Goal: Task Accomplishment & Management: Manage account settings

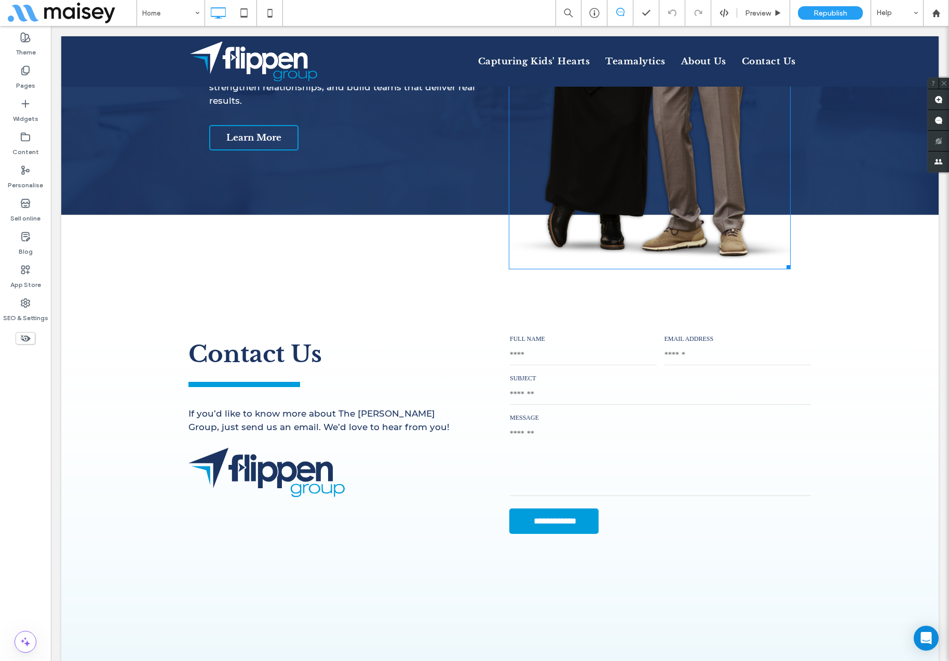
scroll to position [1178, 0]
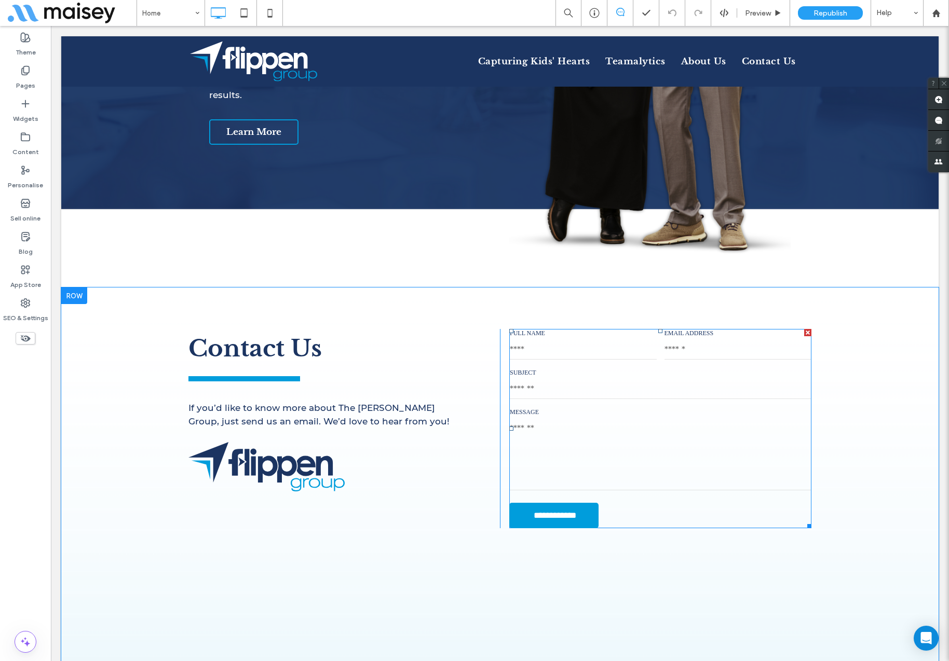
click at [558, 345] on div "FULL NAME" at bounding box center [583, 345] width 155 height 39
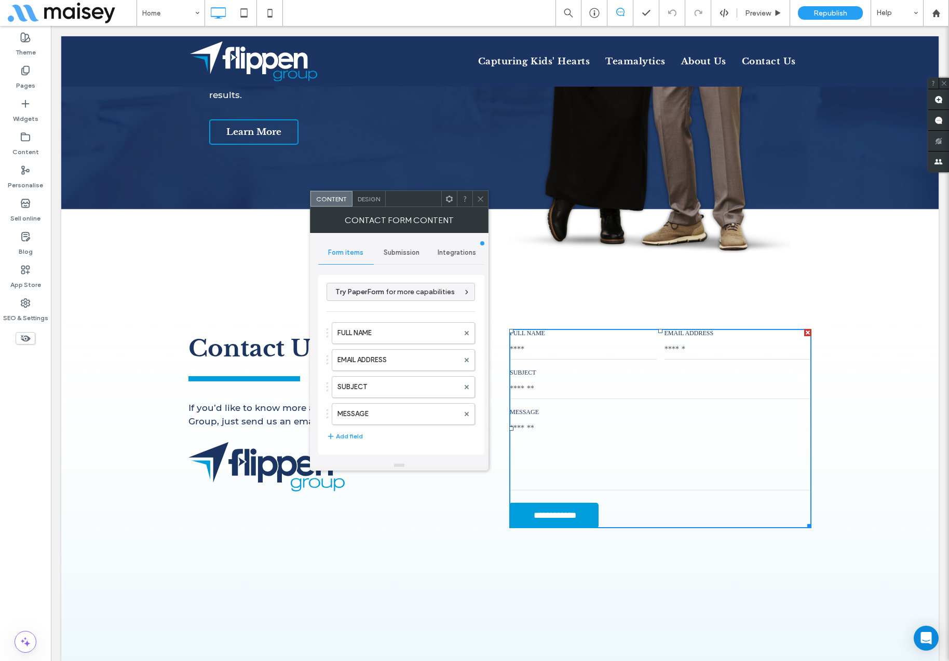
scroll to position [0, 0]
click at [402, 255] on span "Submission" at bounding box center [402, 253] width 36 height 8
click at [368, 328] on label "Actions after submission" at bounding box center [401, 333] width 139 height 21
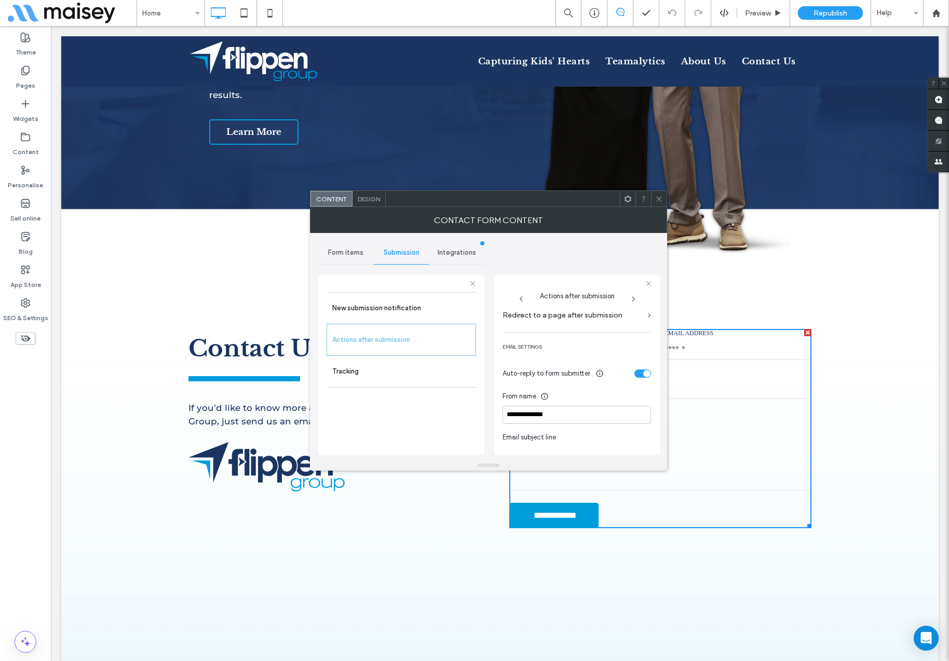
scroll to position [239, 0]
click at [636, 375] on div "toggle" at bounding box center [642, 376] width 17 height 8
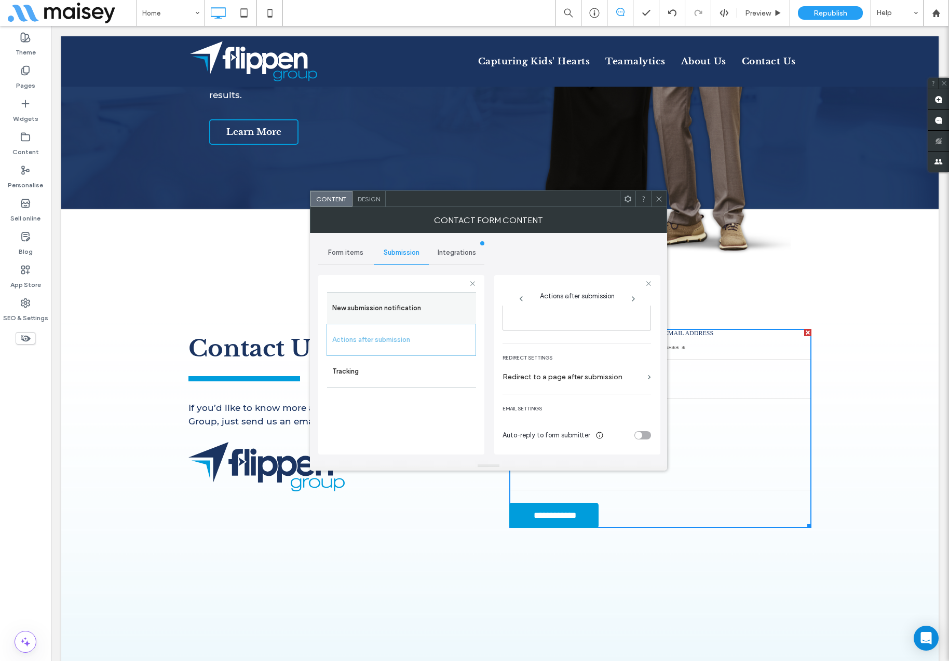
click at [411, 313] on label "New submission notification" at bounding box center [401, 308] width 139 height 21
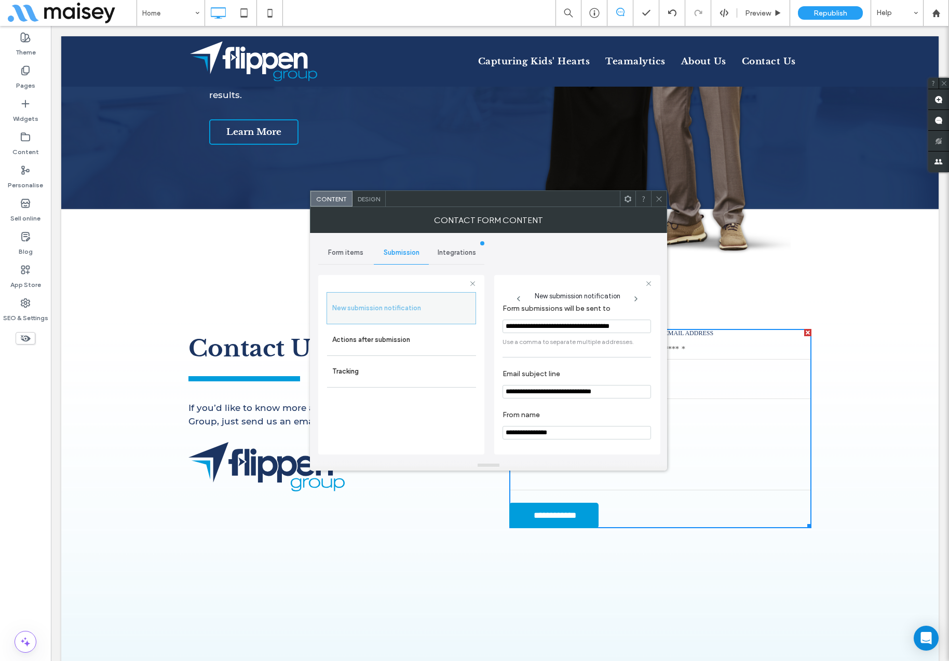
scroll to position [19, 0]
click at [365, 372] on label "Tracking" at bounding box center [401, 371] width 139 height 21
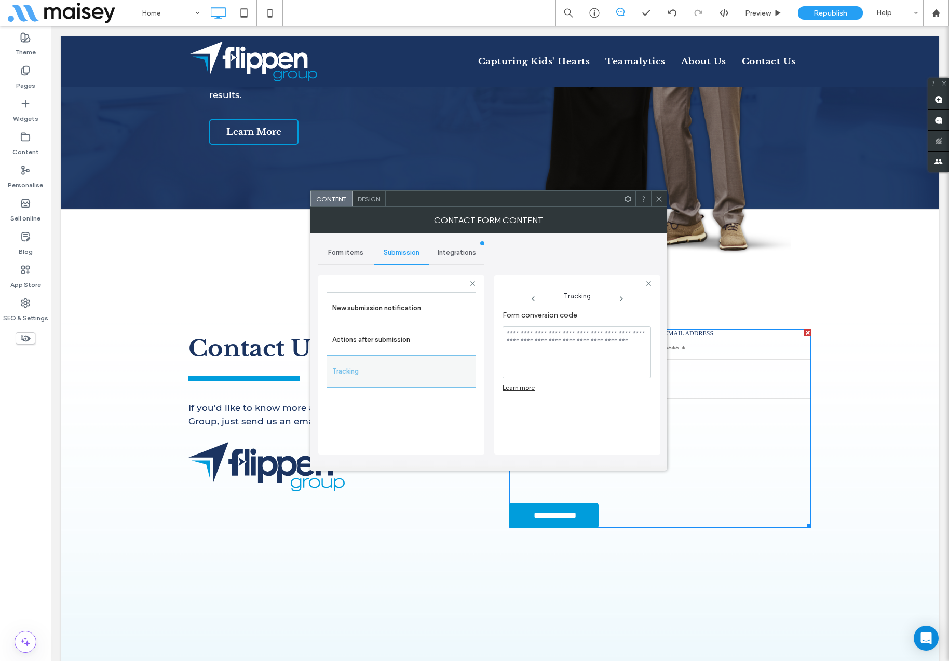
scroll to position [0, 0]
click at [374, 305] on label "New submission notification" at bounding box center [401, 308] width 139 height 21
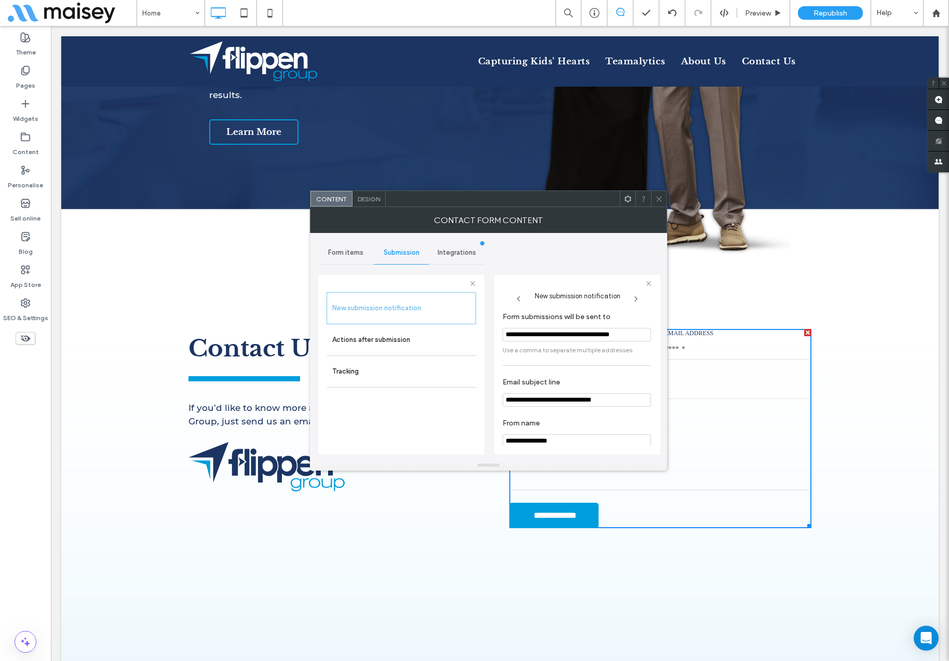
scroll to position [19, 0]
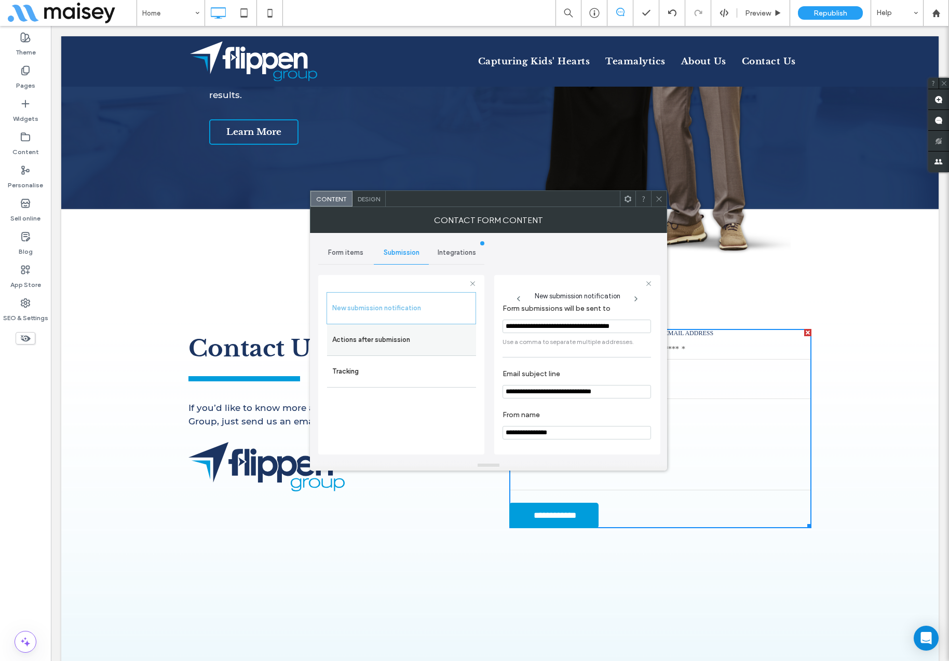
click at [389, 343] on label "Actions after submission" at bounding box center [401, 340] width 139 height 21
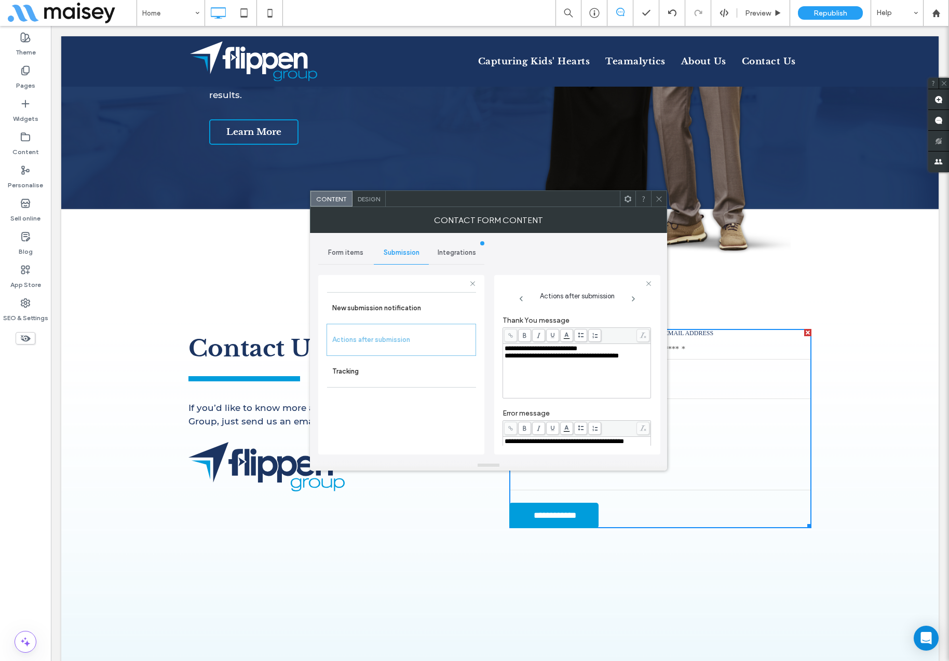
click at [532, 350] on span "**********" at bounding box center [540, 348] width 73 height 7
click at [531, 356] on span "**********" at bounding box center [561, 355] width 114 height 7
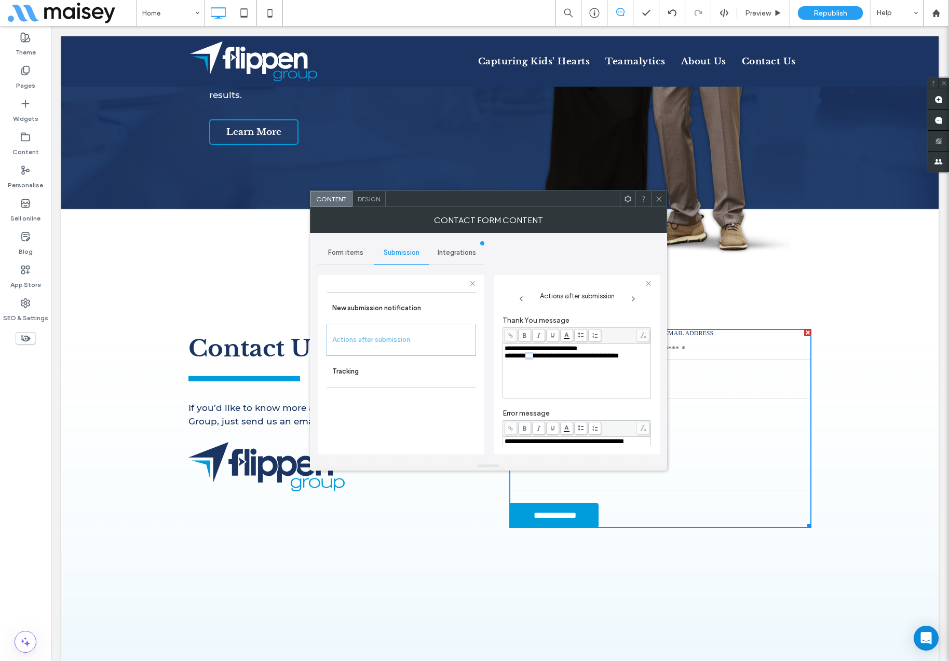
click at [531, 356] on span "**********" at bounding box center [561, 355] width 114 height 7
copy div "**********"
click at [453, 253] on span "Integrations" at bounding box center [456, 253] width 38 height 8
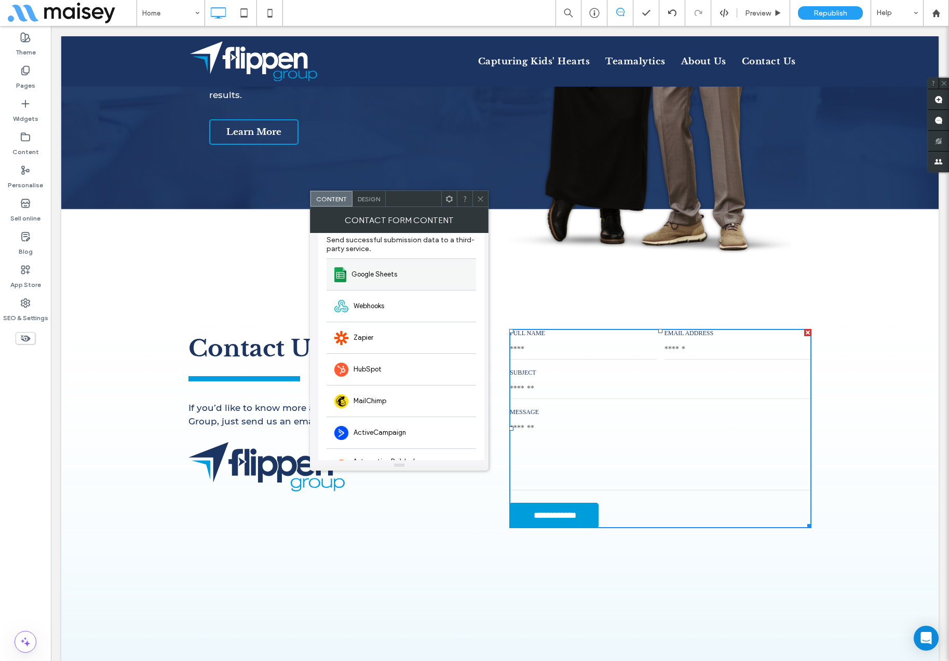
scroll to position [0, 0]
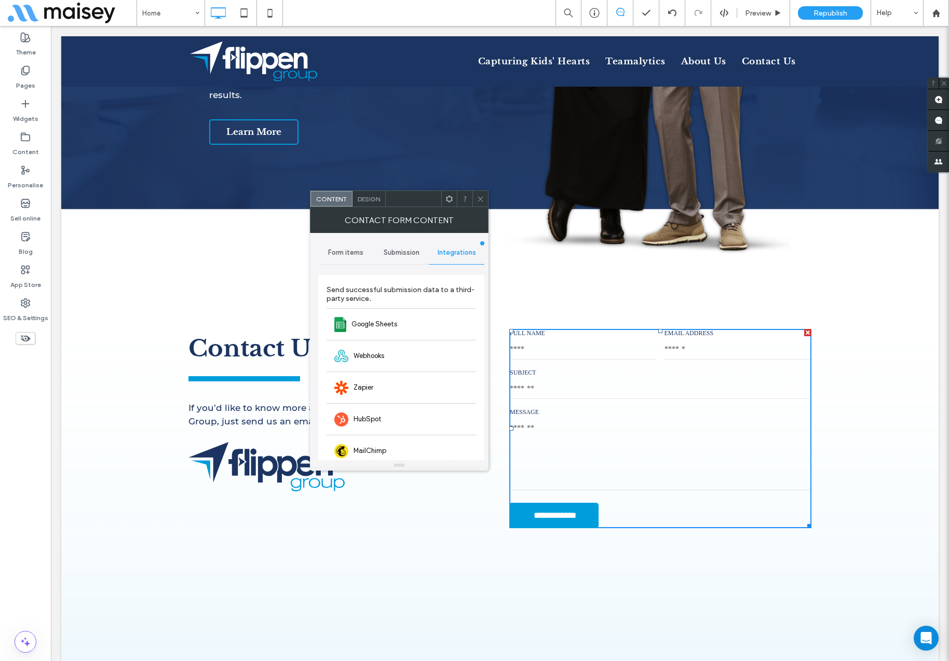
click at [346, 252] on span "Form items" at bounding box center [345, 253] width 35 height 8
click at [463, 296] on icon "button" at bounding box center [466, 293] width 7 height 7
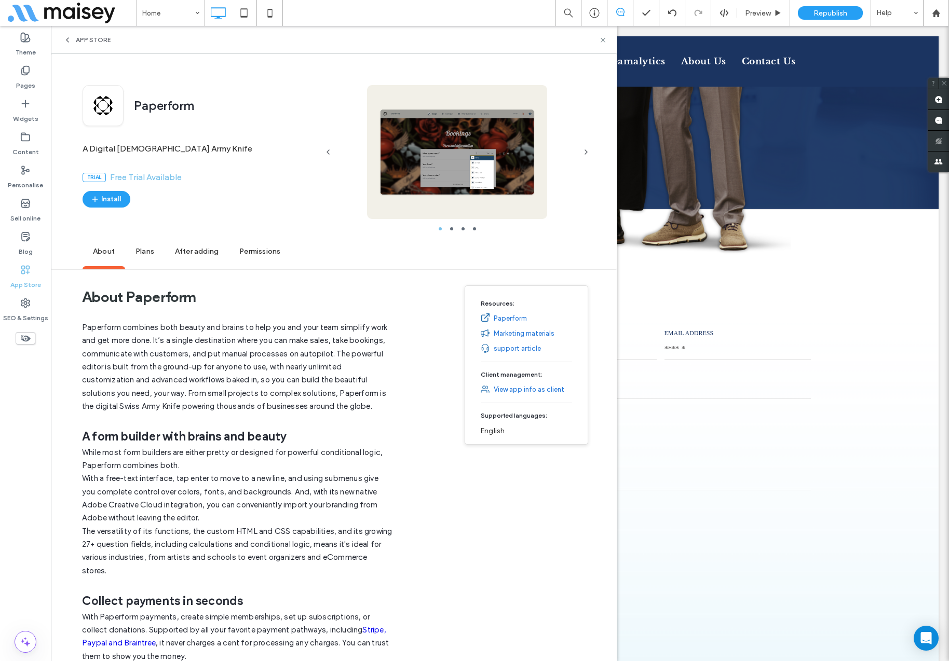
click at [600, 47] on div "App Store" at bounding box center [334, 40] width 566 height 28
click at [604, 39] on icon at bounding box center [603, 40] width 8 height 8
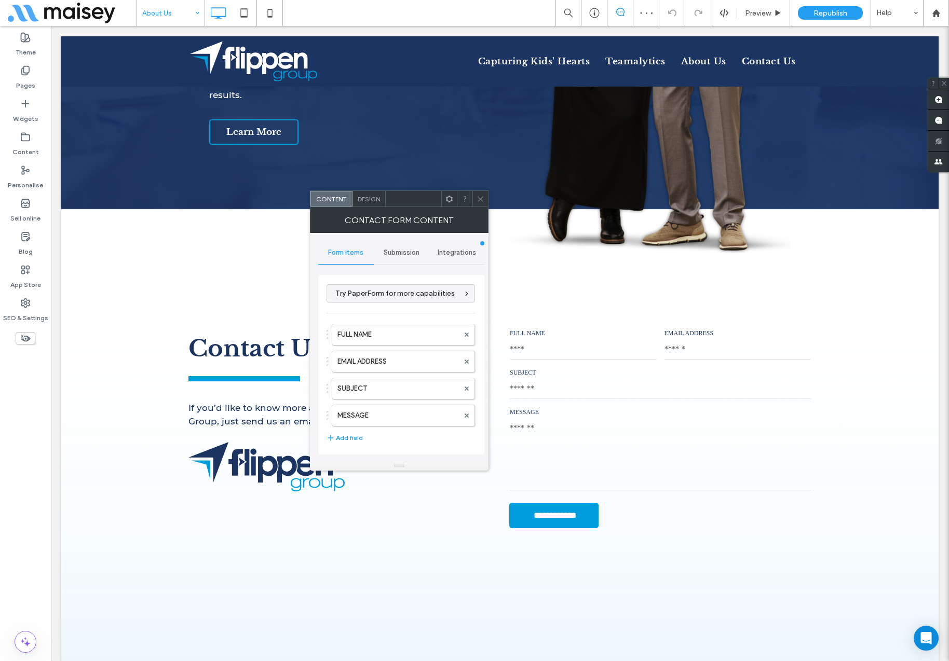
type input "**********"
click at [406, 254] on span "Submission" at bounding box center [402, 253] width 36 height 8
click at [394, 305] on label "New submission notification" at bounding box center [401, 301] width 139 height 21
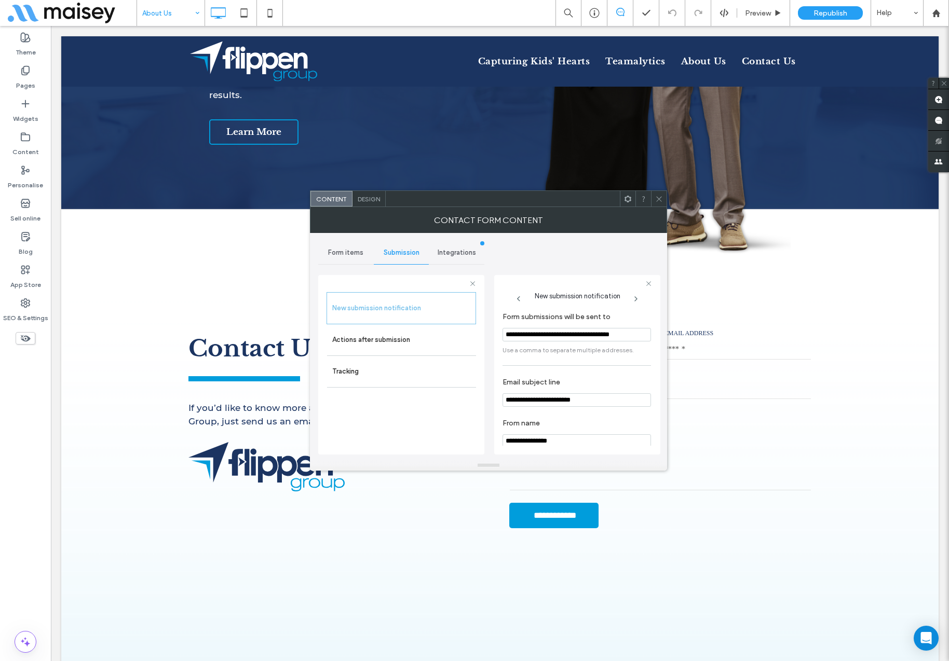
scroll to position [19, 0]
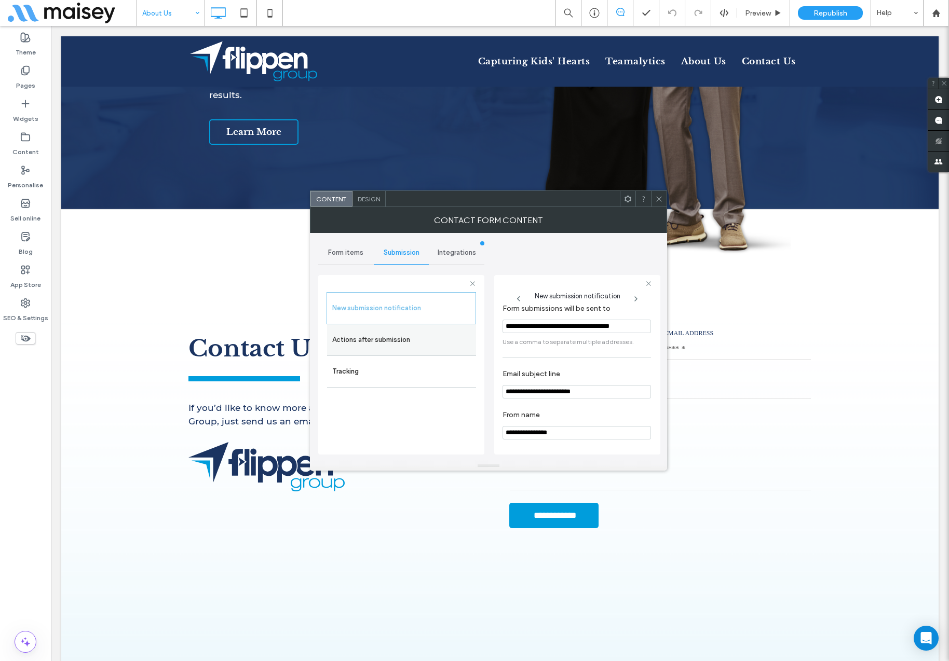
click at [405, 336] on label "Actions after submission" at bounding box center [401, 340] width 139 height 21
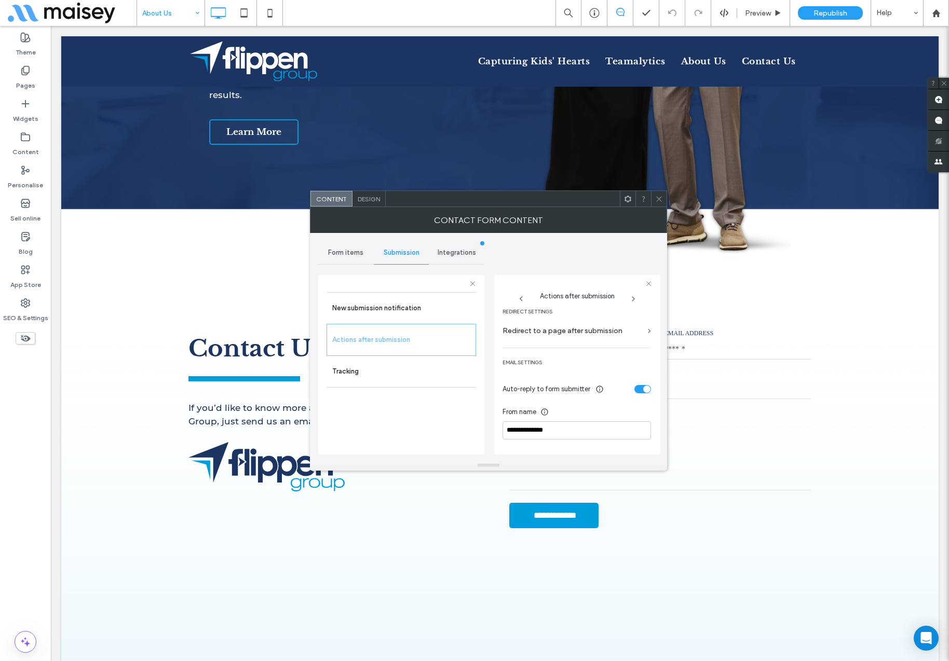
scroll to position [220, 0]
click at [643, 396] on div "toggle" at bounding box center [646, 395] width 7 height 7
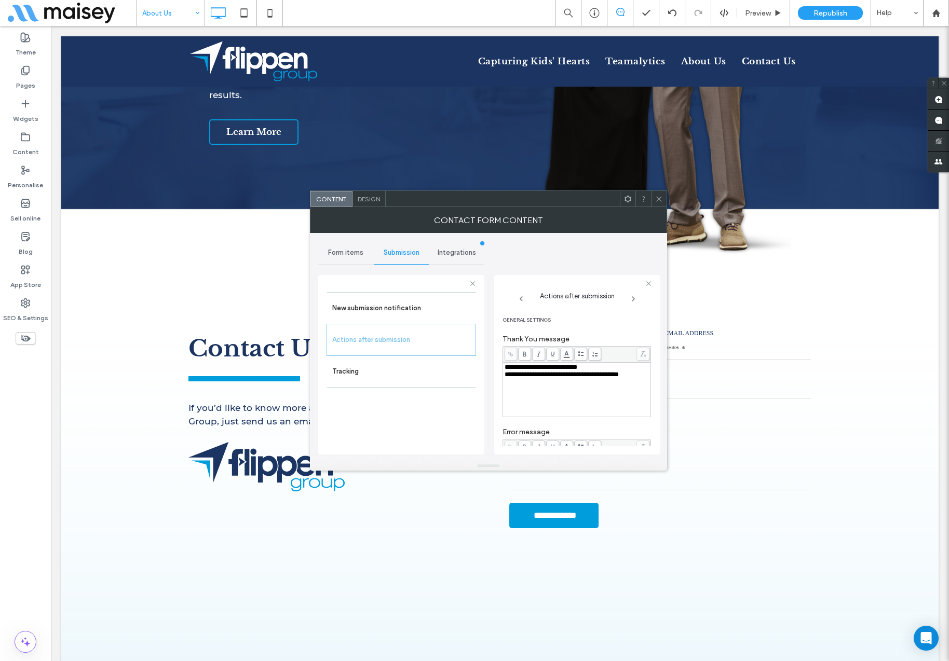
click at [657, 201] on icon at bounding box center [659, 199] width 8 height 8
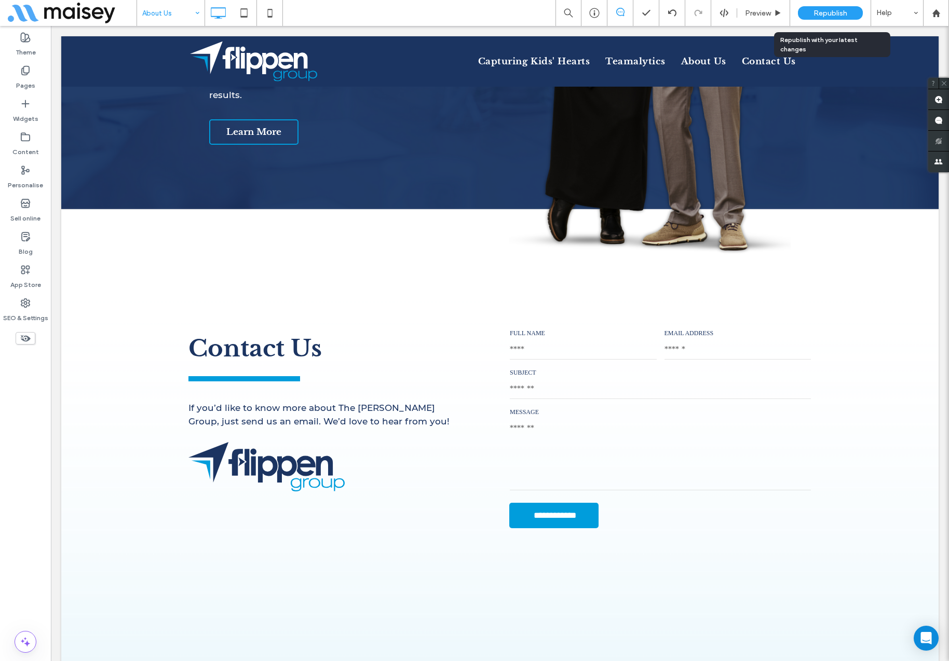
click at [823, 18] on div "Republish" at bounding box center [830, 12] width 65 height 13
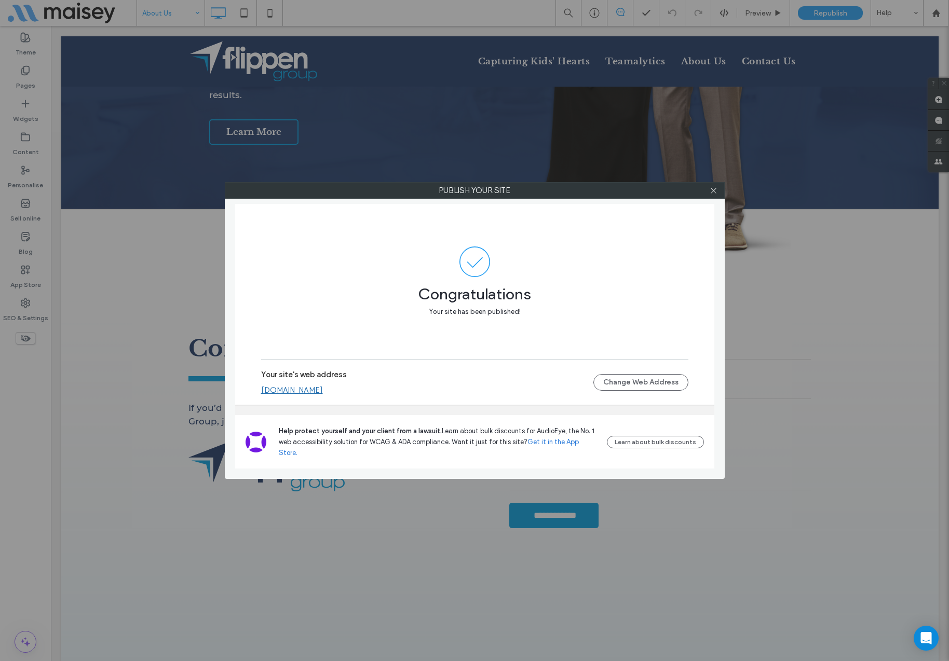
click at [718, 194] on div at bounding box center [714, 191] width 16 height 16
click at [714, 193] on icon at bounding box center [713, 191] width 8 height 8
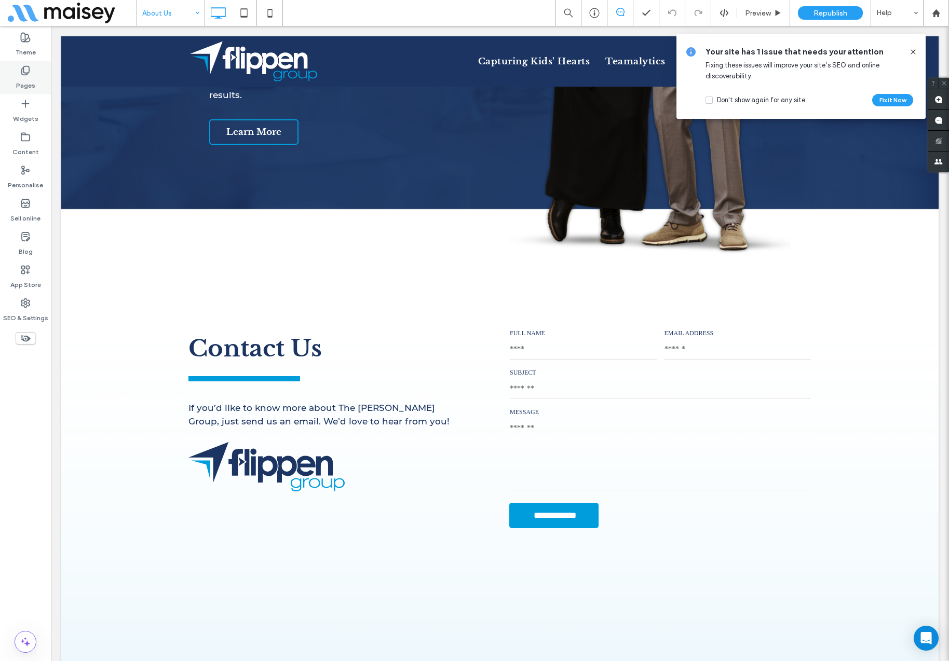
click at [22, 76] on label "Pages" at bounding box center [25, 83] width 19 height 15
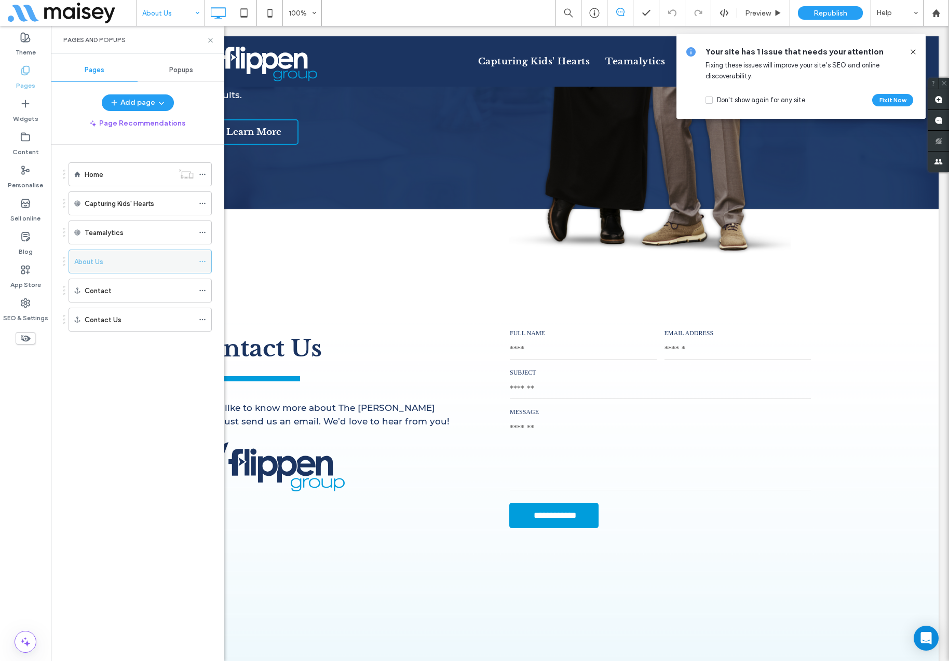
click at [200, 262] on use at bounding box center [202, 262] width 6 height 2
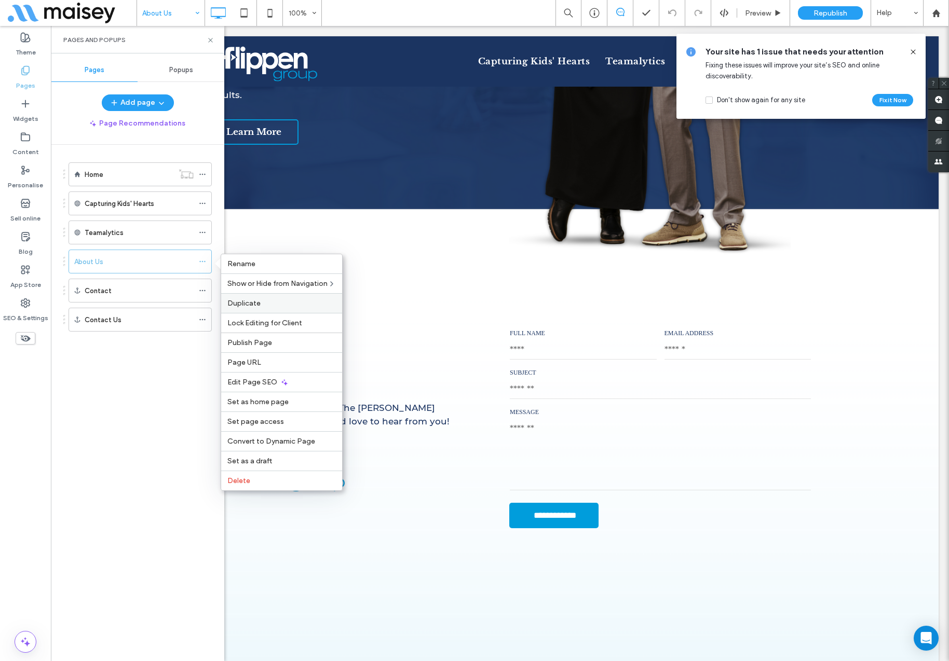
click at [265, 306] on label "Duplicate" at bounding box center [281, 303] width 108 height 9
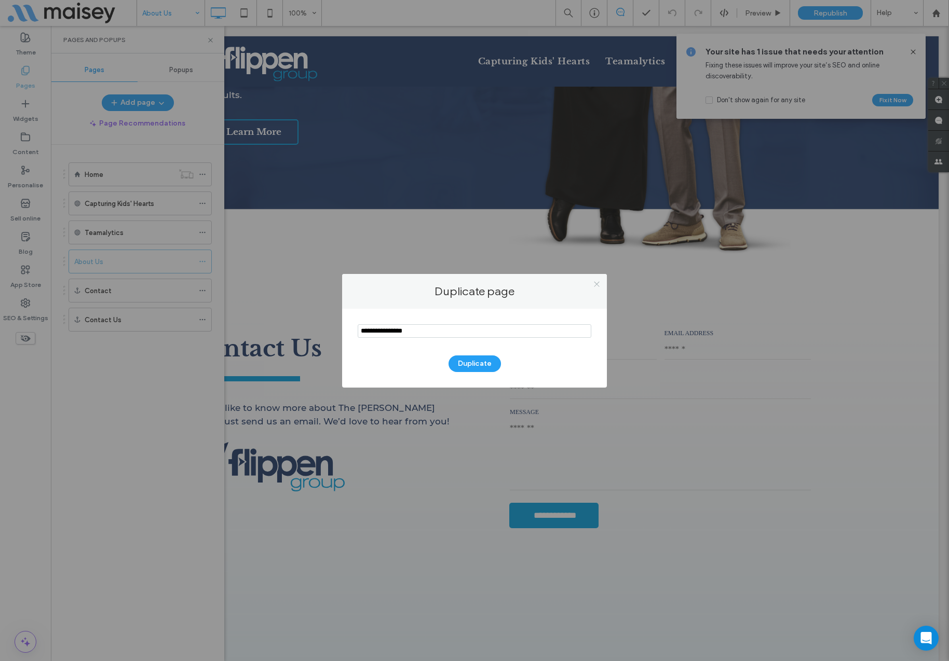
click at [599, 281] on icon at bounding box center [597, 284] width 8 height 8
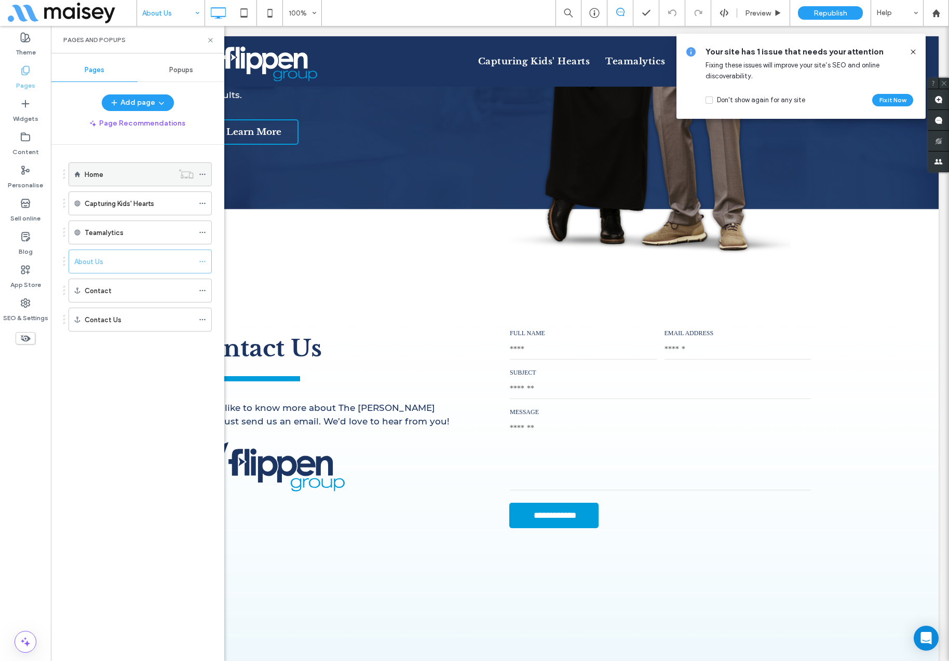
click at [128, 172] on div "Home" at bounding box center [129, 174] width 89 height 11
click at [206, 175] on div at bounding box center [205, 175] width 12 height 16
click at [202, 173] on icon at bounding box center [202, 174] width 7 height 7
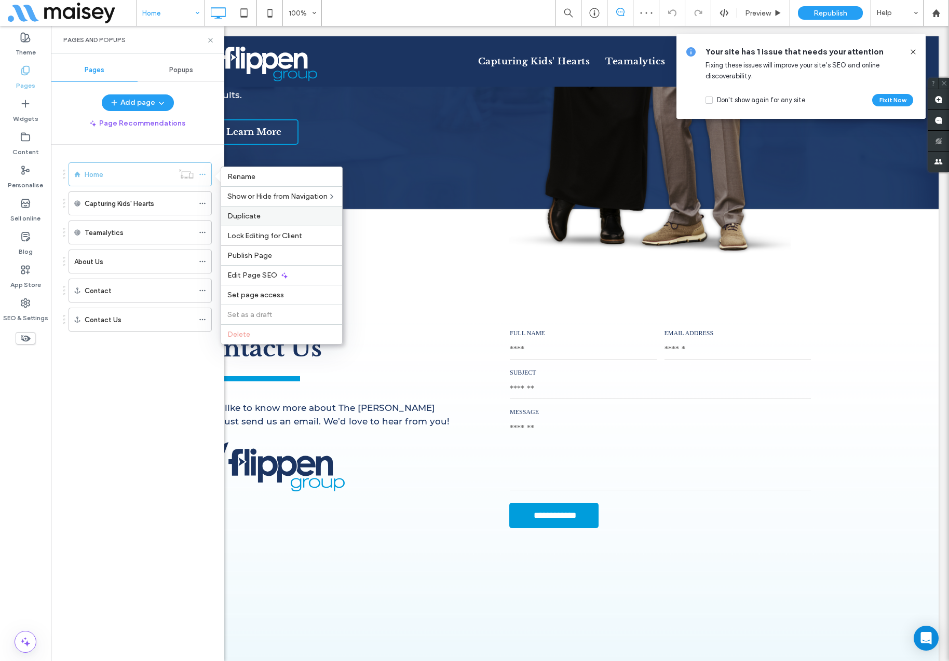
click at [249, 220] on span "Duplicate" at bounding box center [243, 216] width 33 height 9
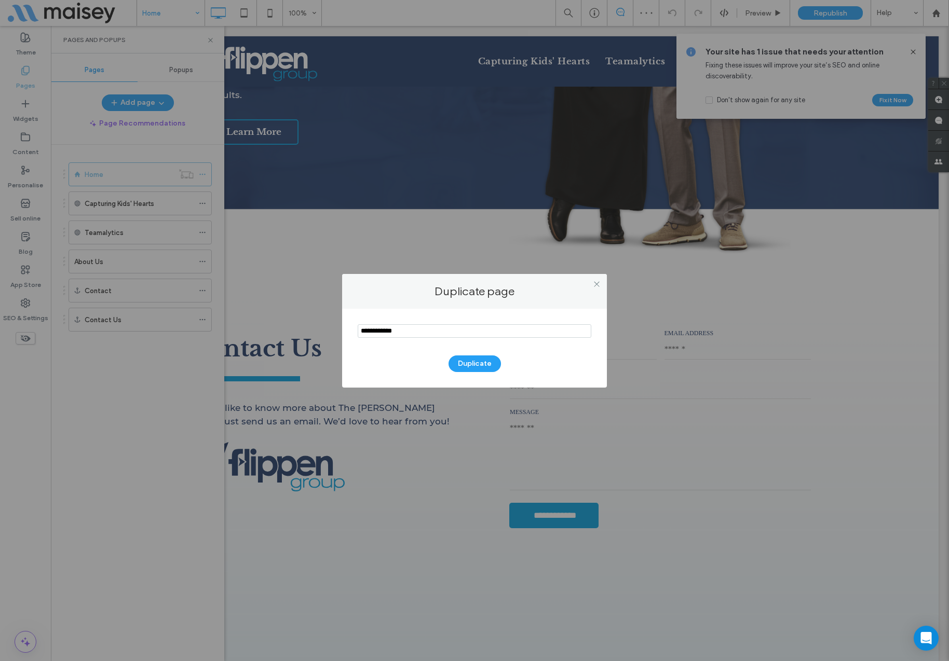
click at [394, 332] on input "notEmpty" at bounding box center [475, 330] width 234 height 13
type input "*********"
click at [468, 361] on button "Duplicate" at bounding box center [474, 363] width 52 height 17
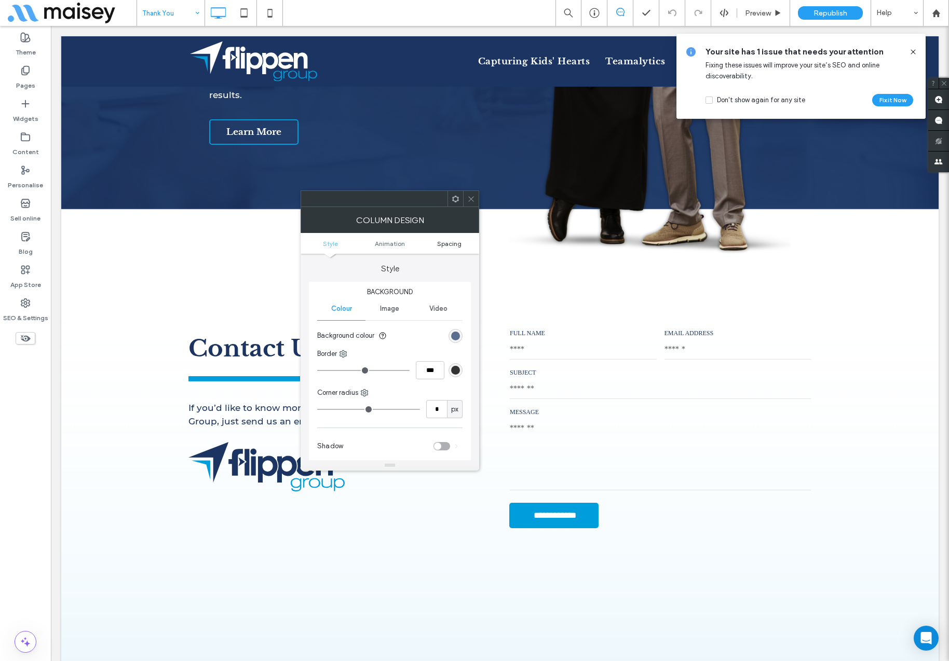
click at [438, 245] on span "Spacing" at bounding box center [449, 244] width 24 height 8
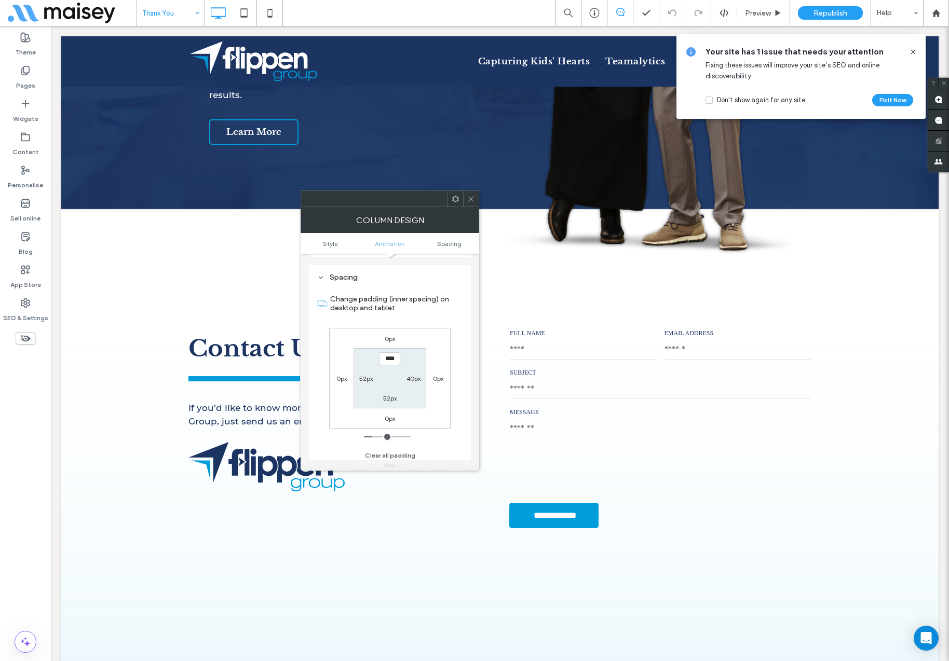
scroll to position [243, 0]
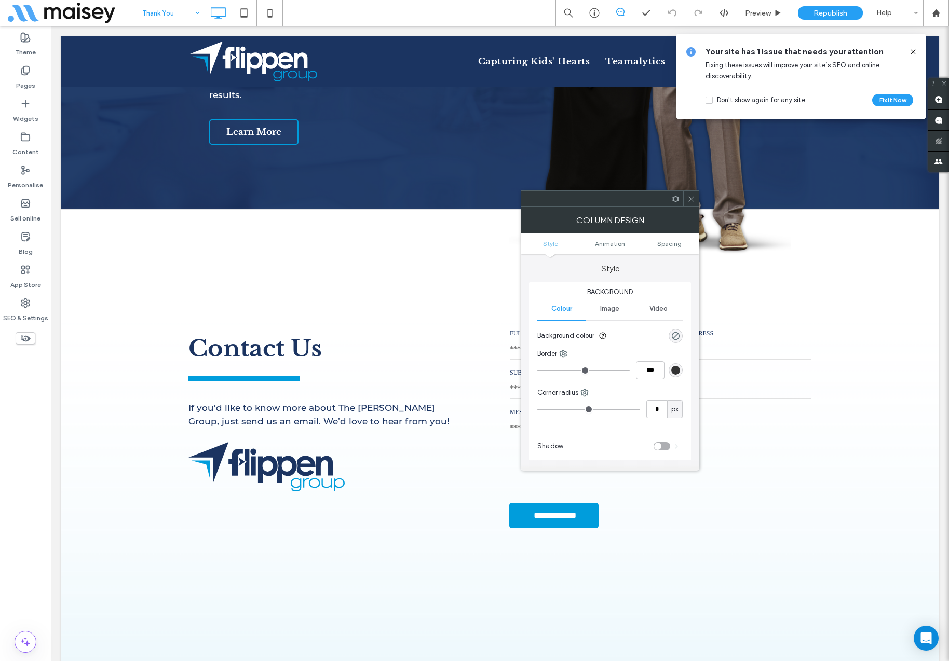
click at [689, 202] on span at bounding box center [691, 199] width 8 height 16
click at [679, 197] on icon at bounding box center [676, 199] width 8 height 8
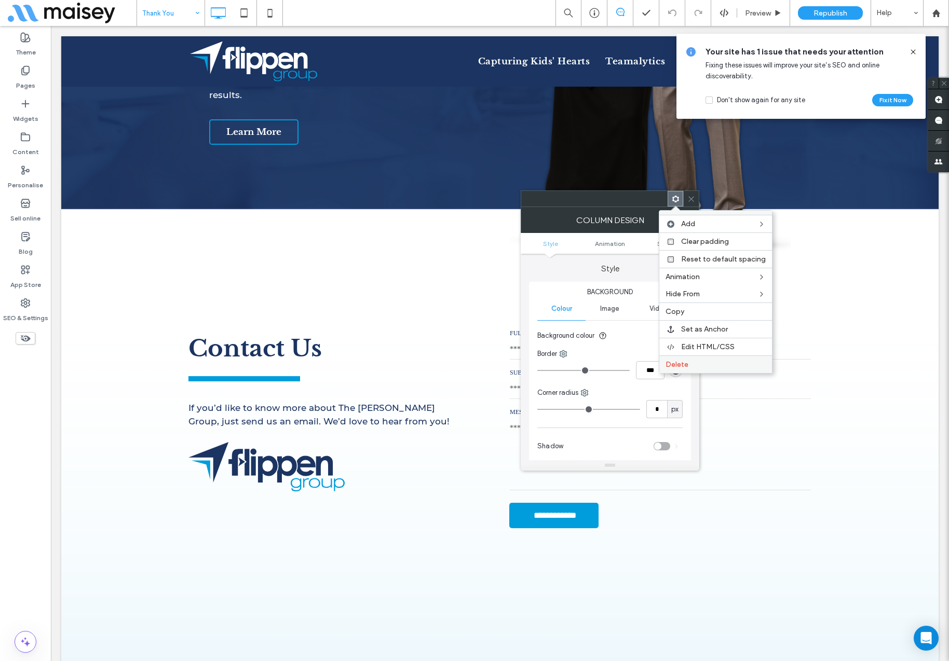
click at [696, 361] on label "Delete" at bounding box center [715, 364] width 100 height 9
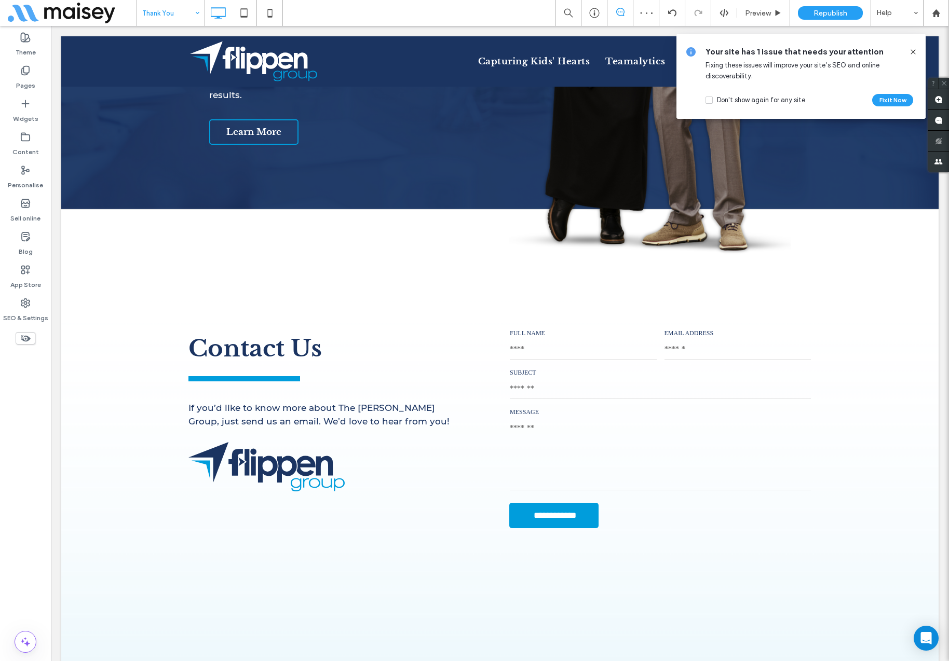
type input "**********"
type input "**"
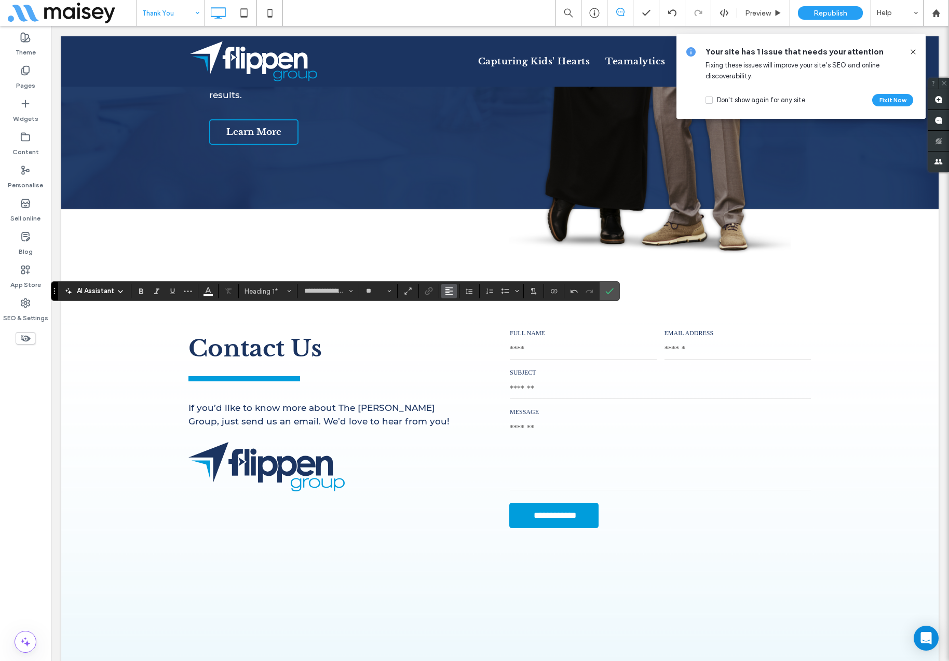
click at [450, 292] on icon "Alignment" at bounding box center [449, 291] width 8 height 8
click at [464, 326] on div "ui.textEditor.alignment.center" at bounding box center [459, 323] width 13 height 8
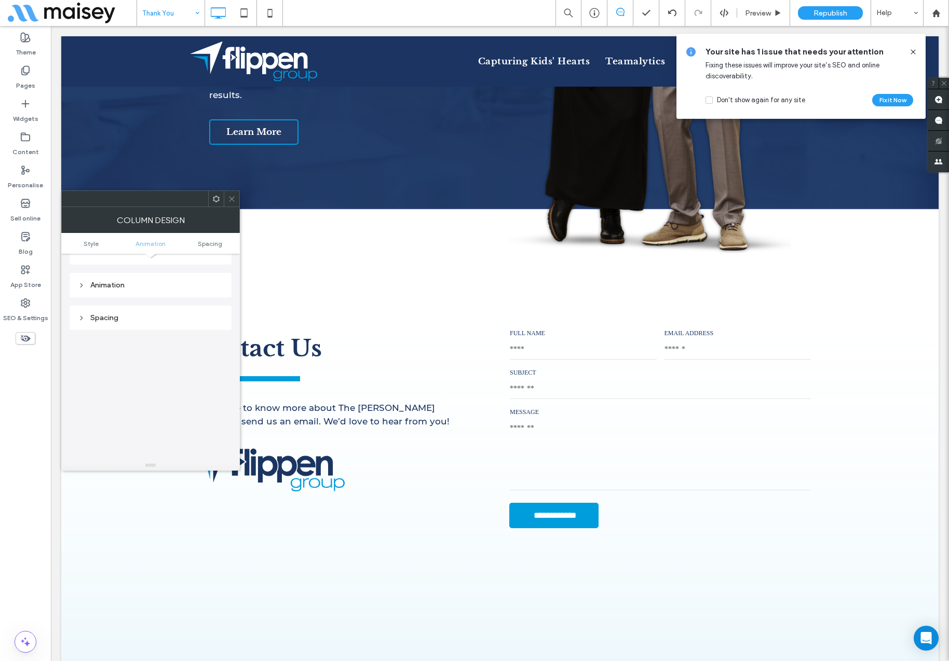
scroll to position [189, 0]
click at [132, 328] on div "Spacing" at bounding box center [150, 328] width 145 height 9
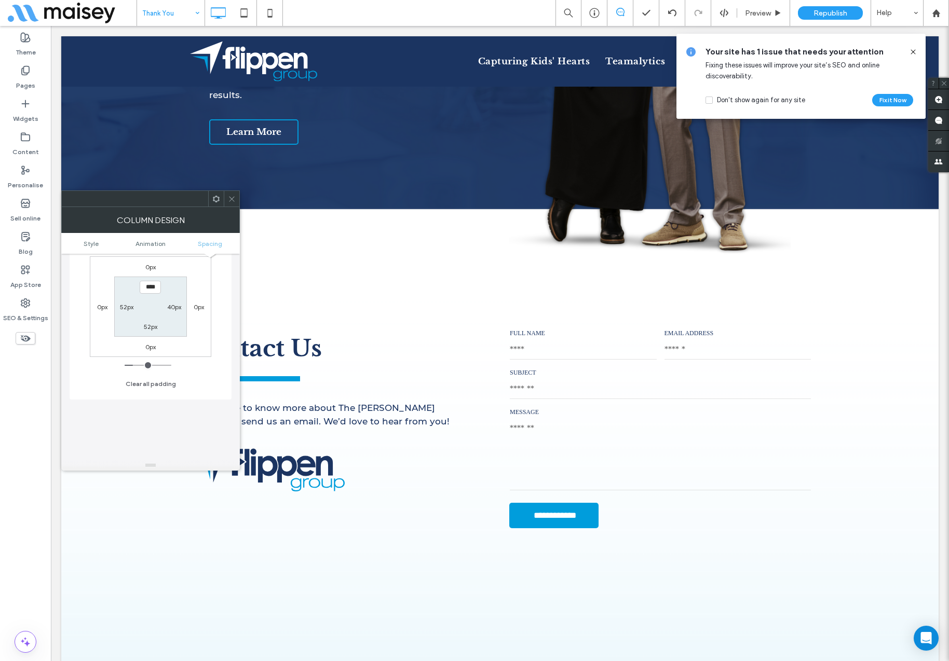
scroll to position [333, 0]
click at [170, 285] on label "40px" at bounding box center [174, 286] width 14 height 8
type input "**"
click at [171, 284] on input "****" at bounding box center [173, 285] width 21 height 13
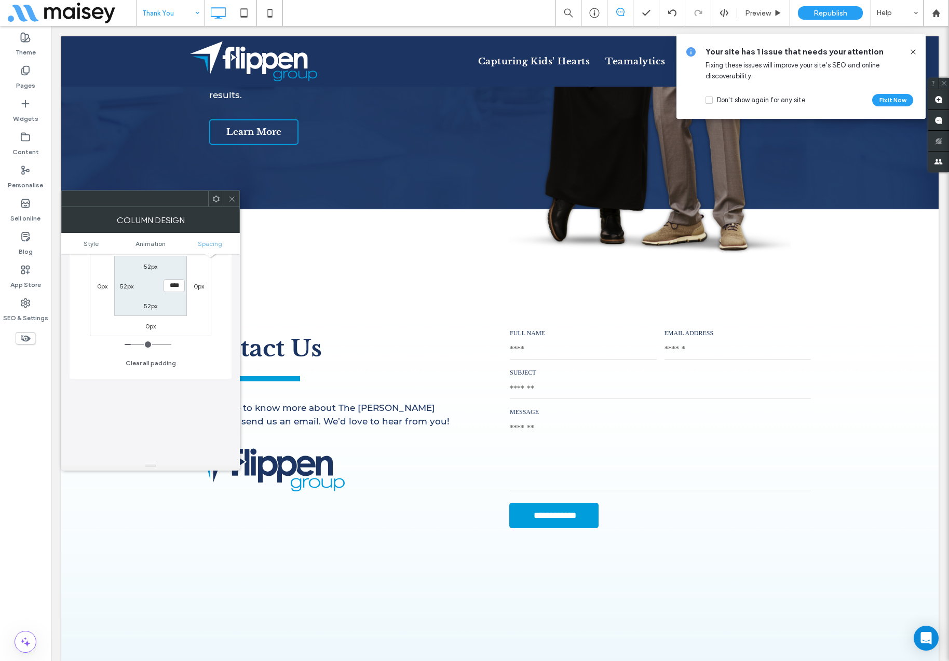
click at [171, 284] on input "****" at bounding box center [173, 285] width 21 height 13
drag, startPoint x: 173, startPoint y: 286, endPoint x: 166, endPoint y: 286, distance: 7.8
click at [166, 286] on input "****" at bounding box center [173, 285] width 21 height 13
type input "****"
type input "**"
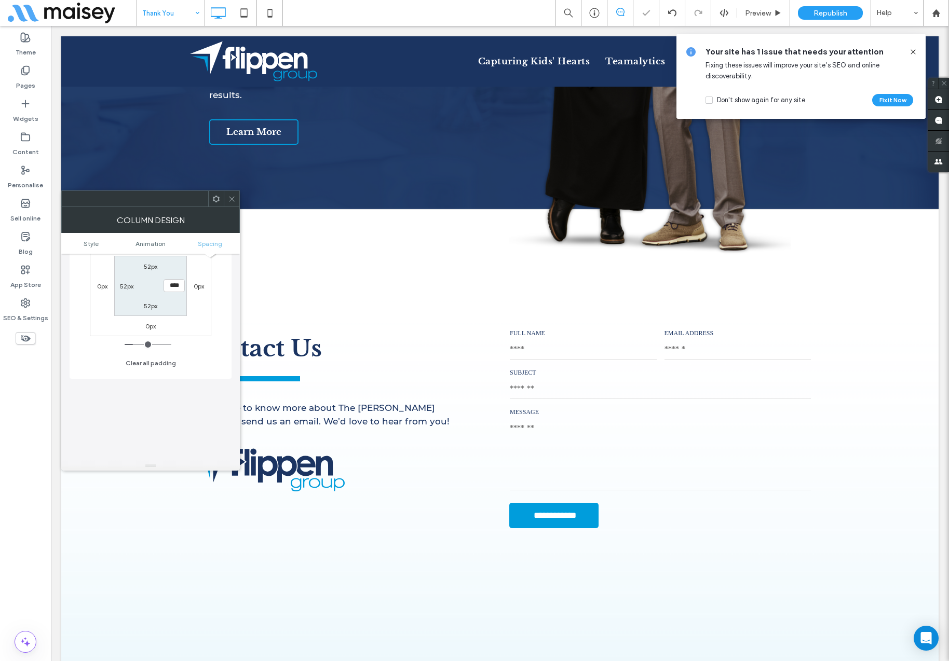
click at [234, 202] on icon at bounding box center [232, 199] width 8 height 8
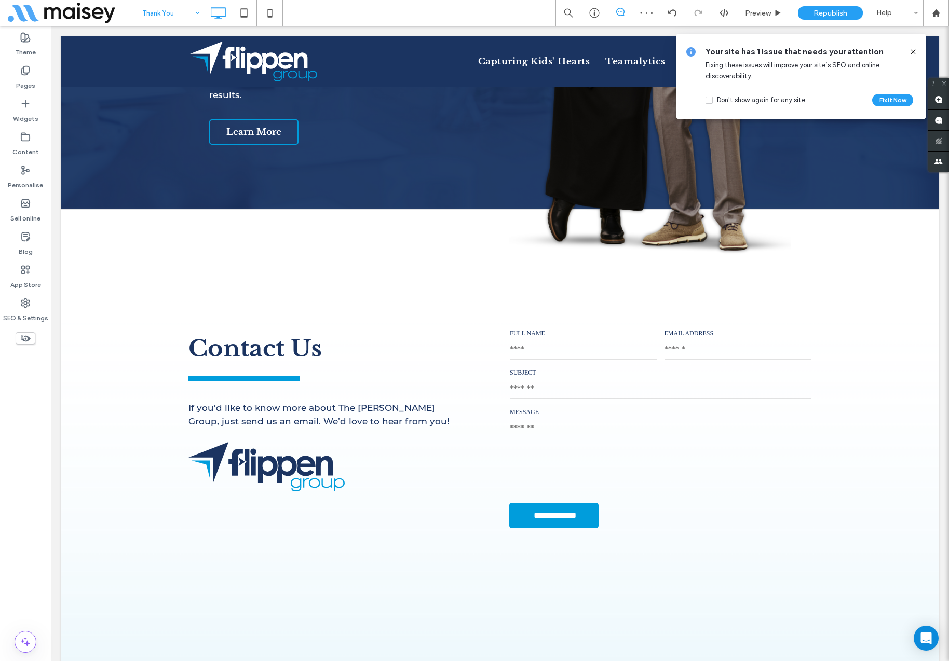
type input "**********"
type input "**"
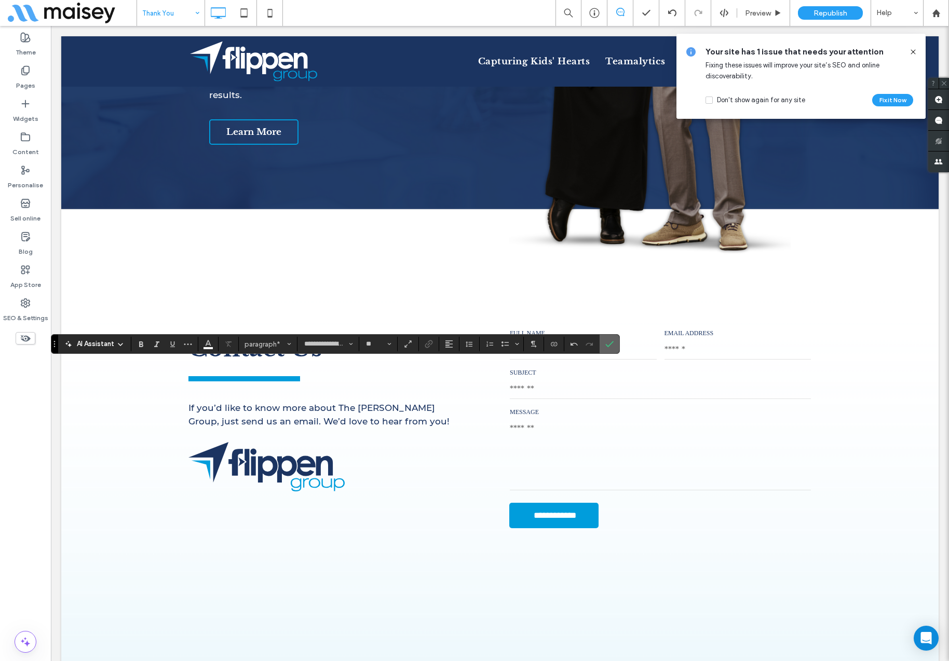
click at [611, 345] on icon "Confirm" at bounding box center [609, 344] width 8 height 8
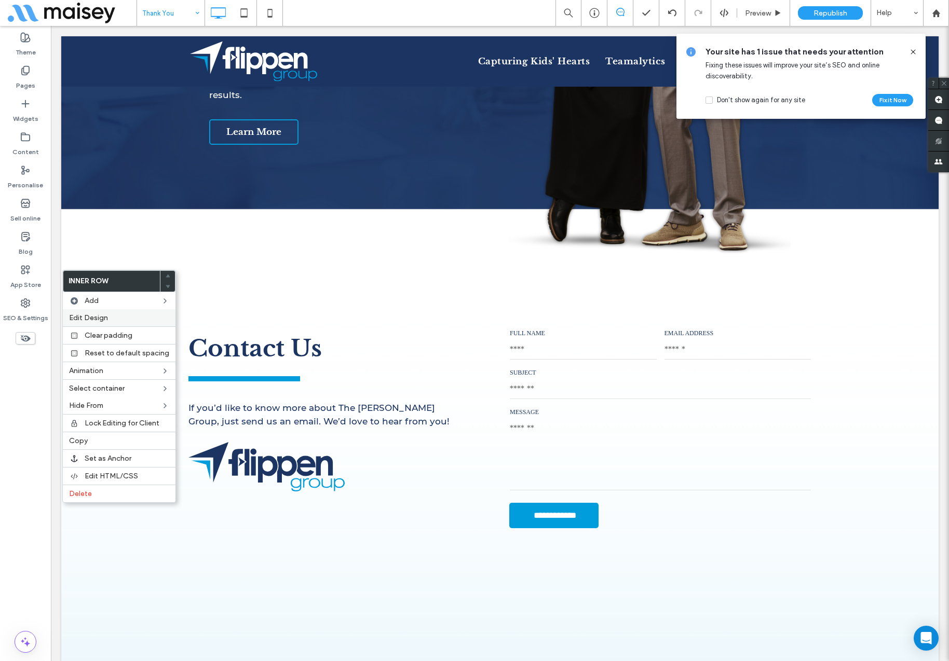
click at [106, 318] on span "Edit Design" at bounding box center [88, 317] width 39 height 9
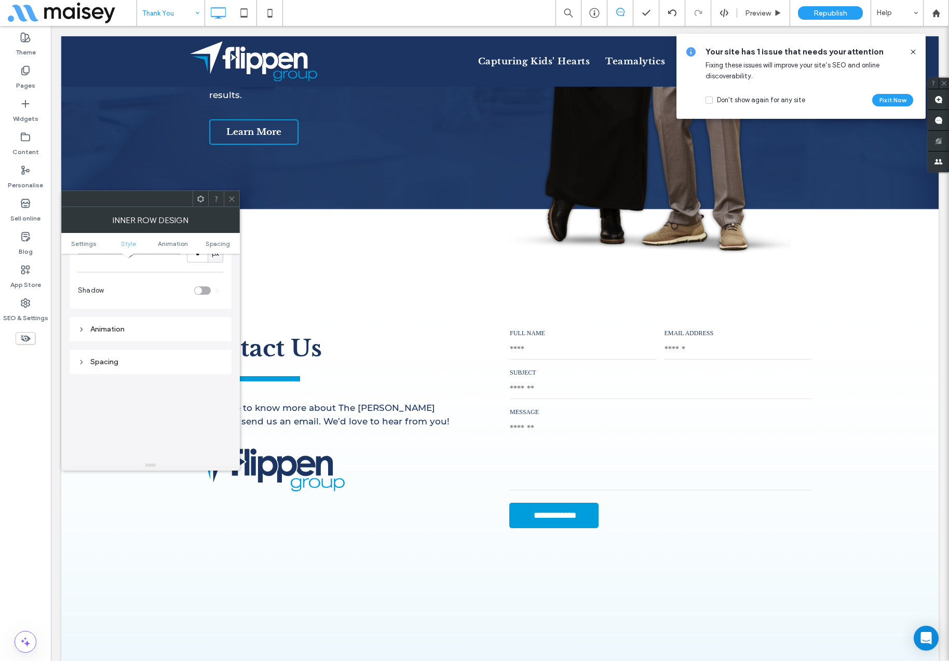
scroll to position [243, 0]
click at [143, 357] on div "Spacing" at bounding box center [150, 364] width 145 height 14
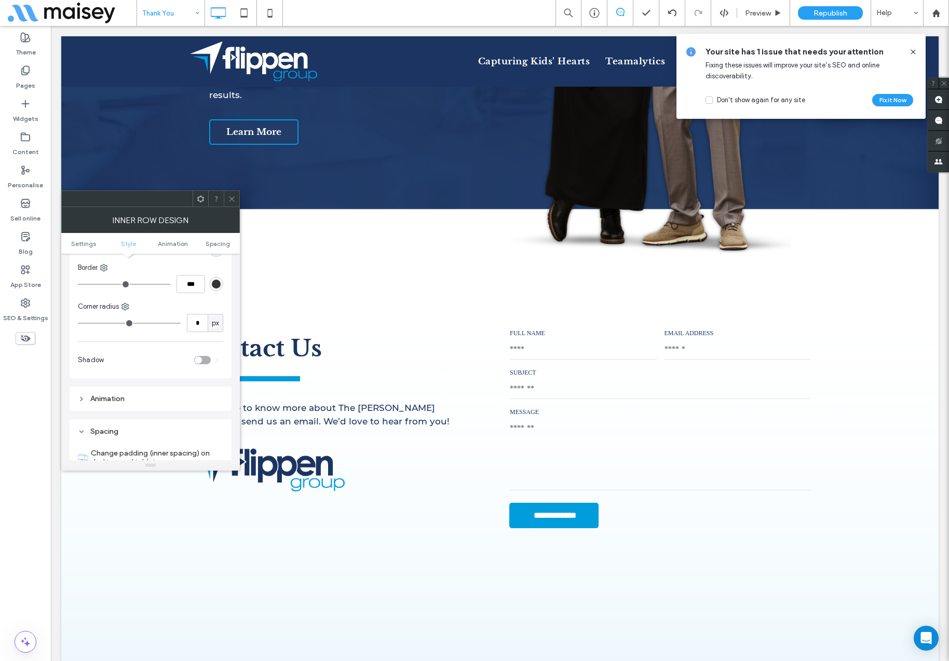
scroll to position [173, 0]
click at [228, 199] on icon at bounding box center [232, 199] width 8 height 8
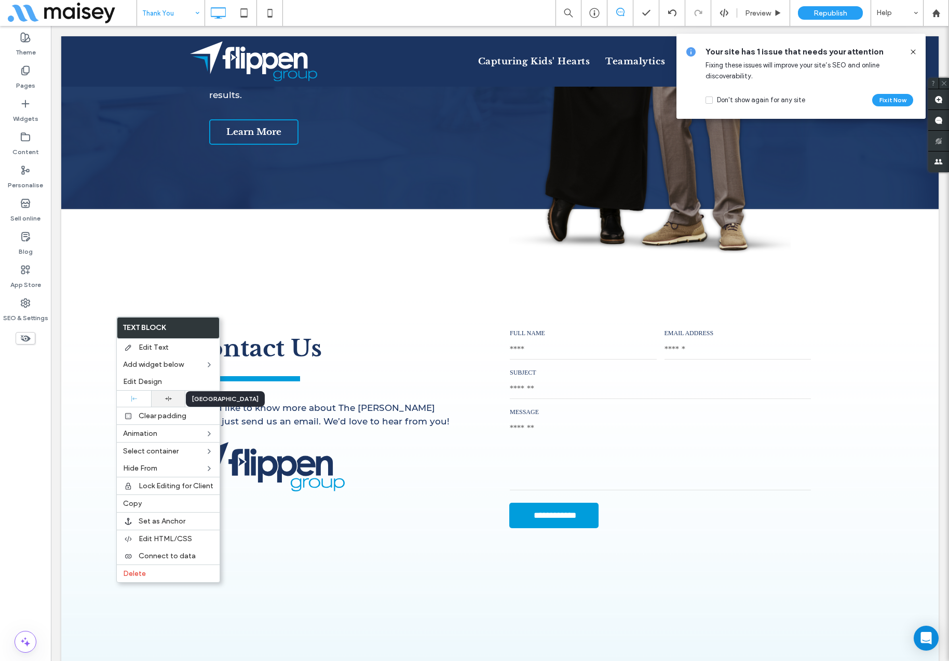
click at [173, 397] on div at bounding box center [168, 398] width 24 height 7
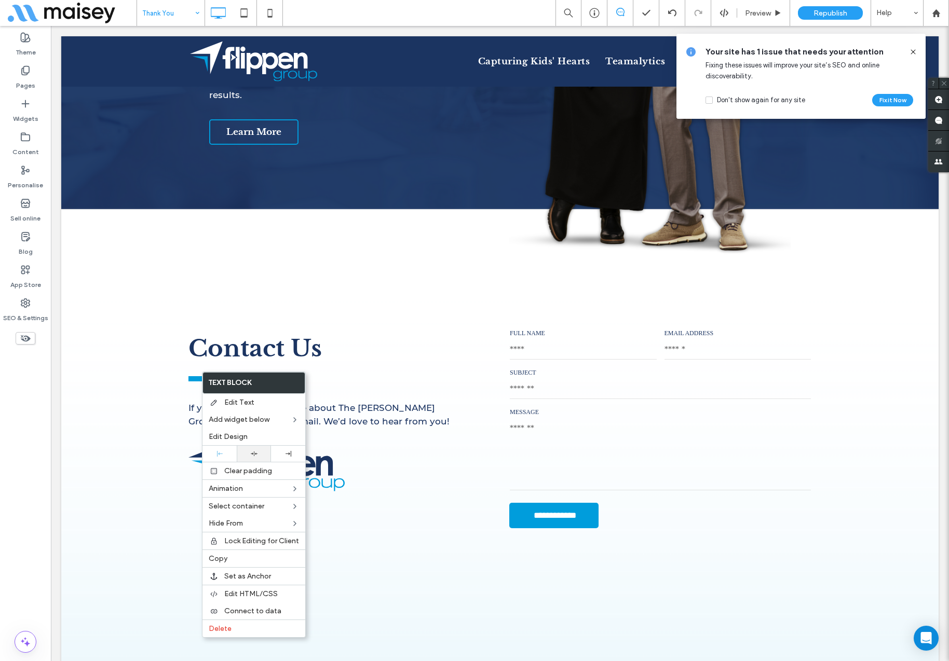
click at [246, 455] on div at bounding box center [254, 453] width 24 height 7
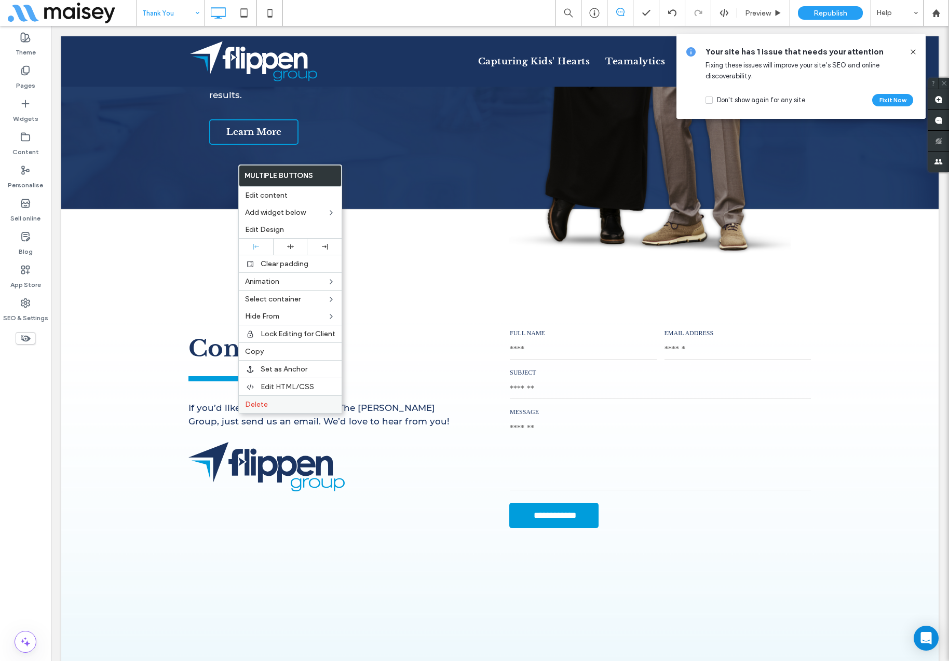
click at [248, 407] on span "Delete" at bounding box center [256, 404] width 23 height 9
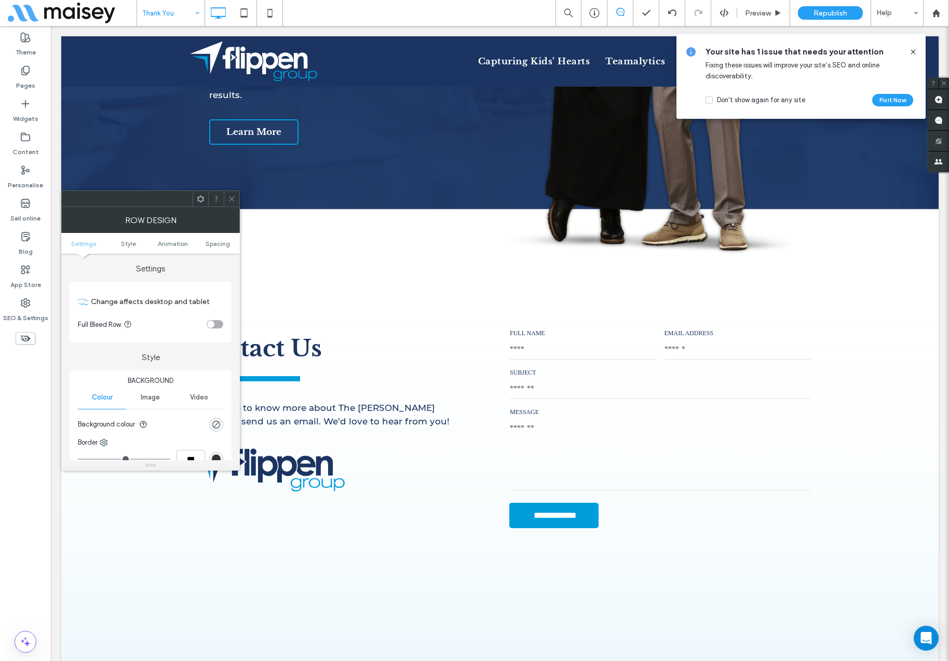
click at [231, 198] on use at bounding box center [231, 198] width 5 height 5
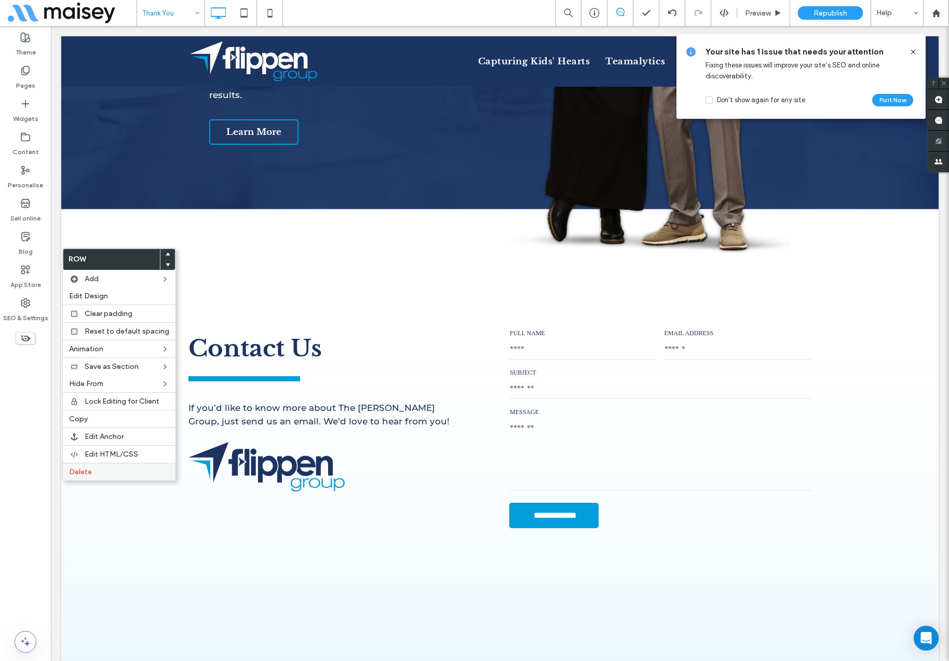
click at [82, 469] on span "Delete" at bounding box center [80, 472] width 23 height 9
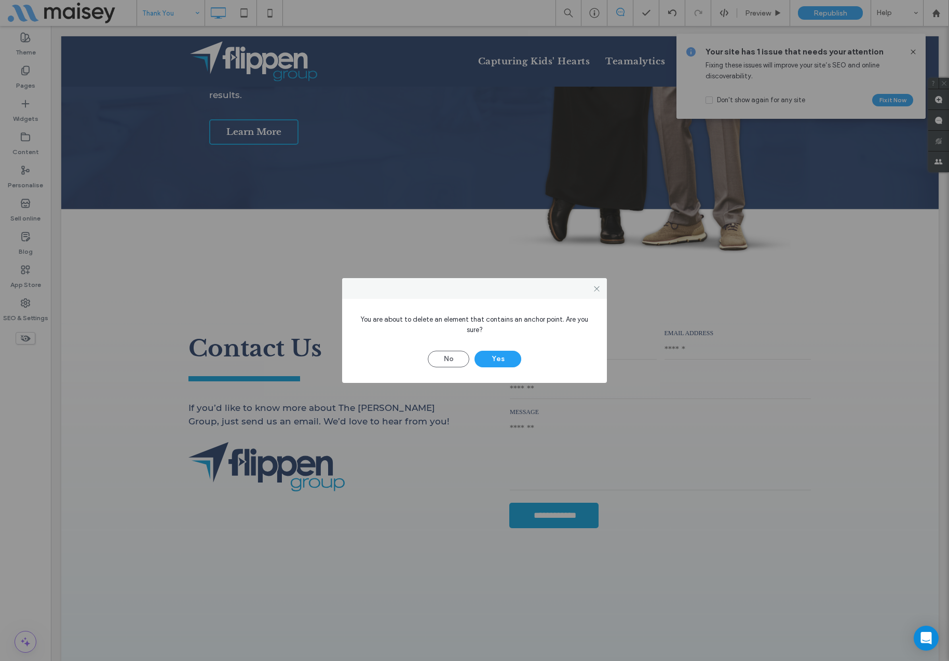
click at [497, 368] on div "You are about to delete an element that contains an anchor point. Are you sure?…" at bounding box center [474, 341] width 265 height 84
click at [500, 360] on button "Yes" at bounding box center [497, 359] width 47 height 17
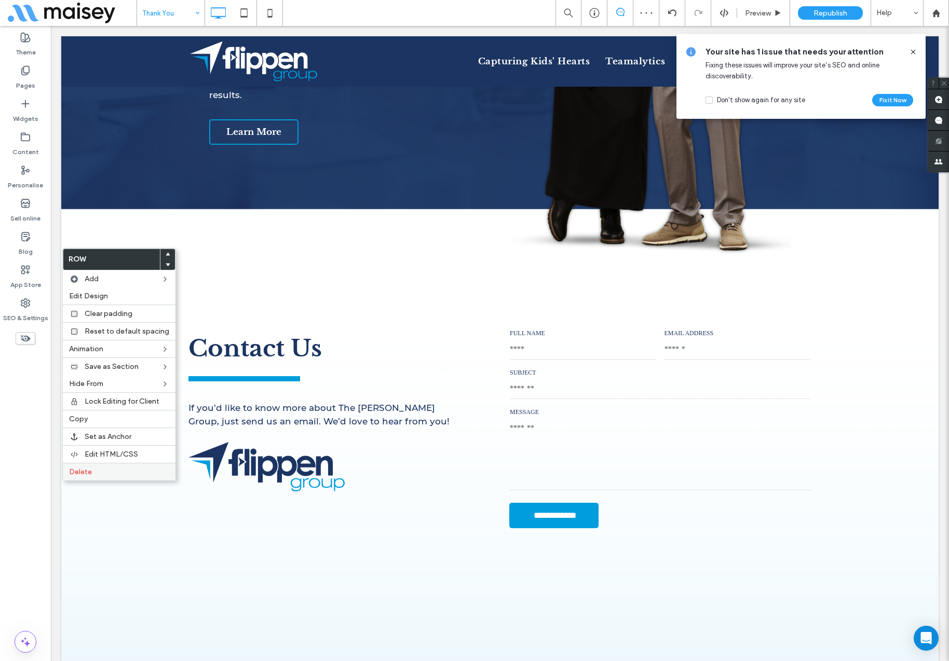
click at [97, 469] on label "Delete" at bounding box center [119, 472] width 100 height 9
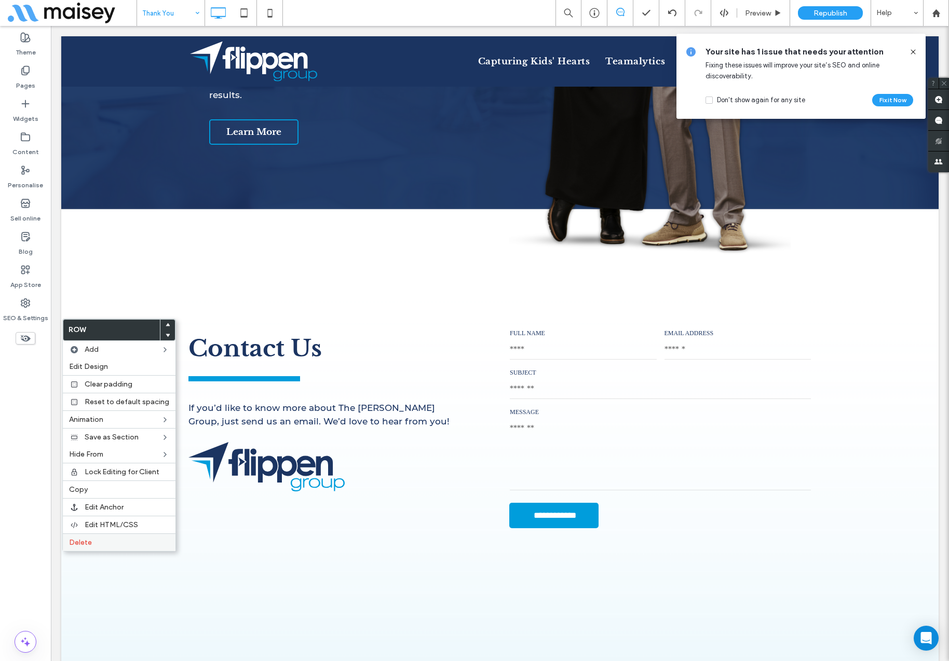
click at [100, 540] on label "Delete" at bounding box center [119, 542] width 100 height 9
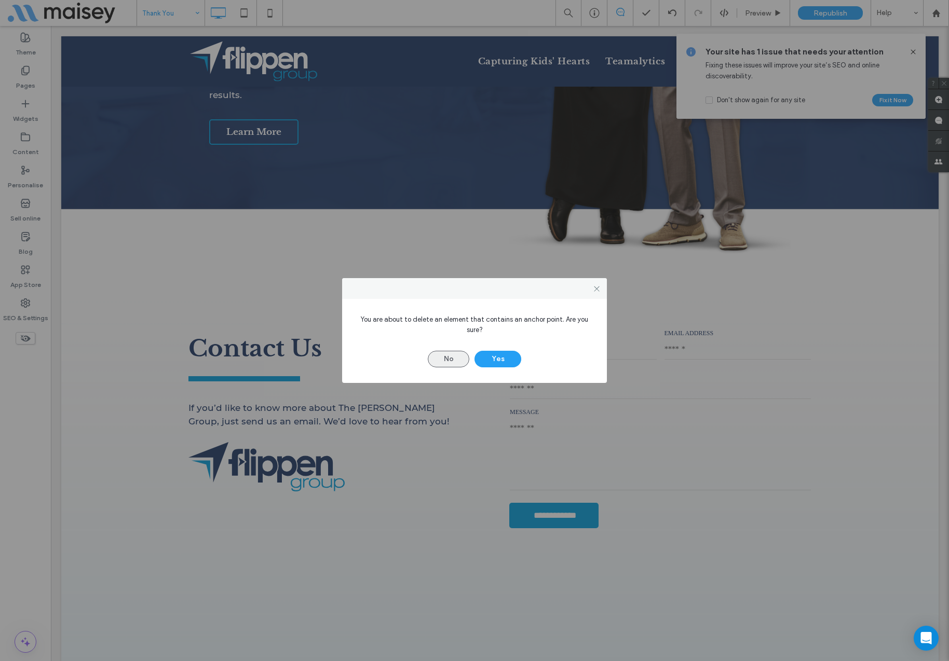
click at [444, 360] on button "No" at bounding box center [449, 359] width 42 height 17
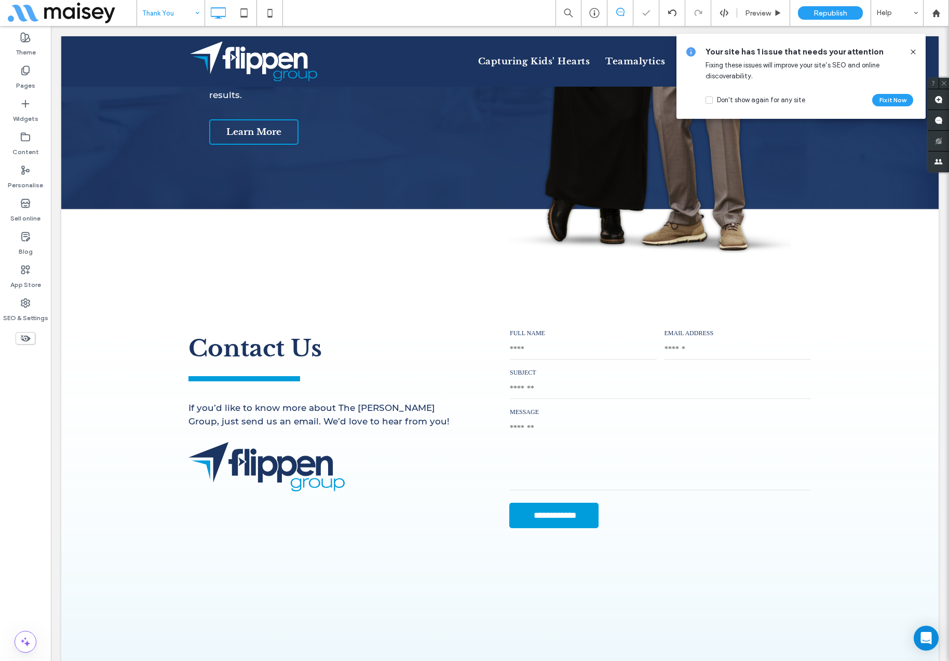
type input "**********"
type input "**"
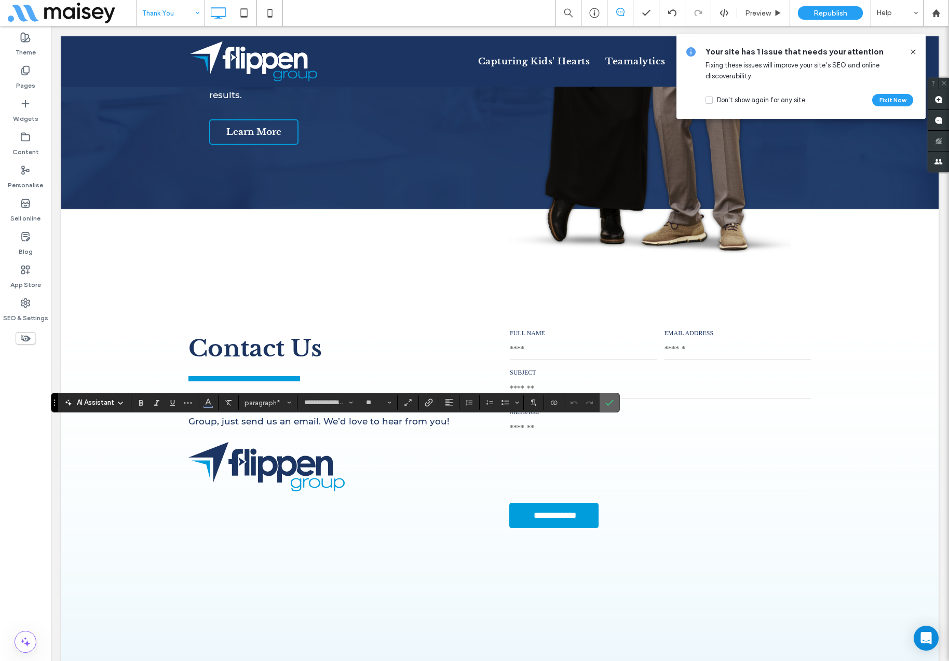
click at [612, 406] on icon "Confirm" at bounding box center [609, 403] width 8 height 8
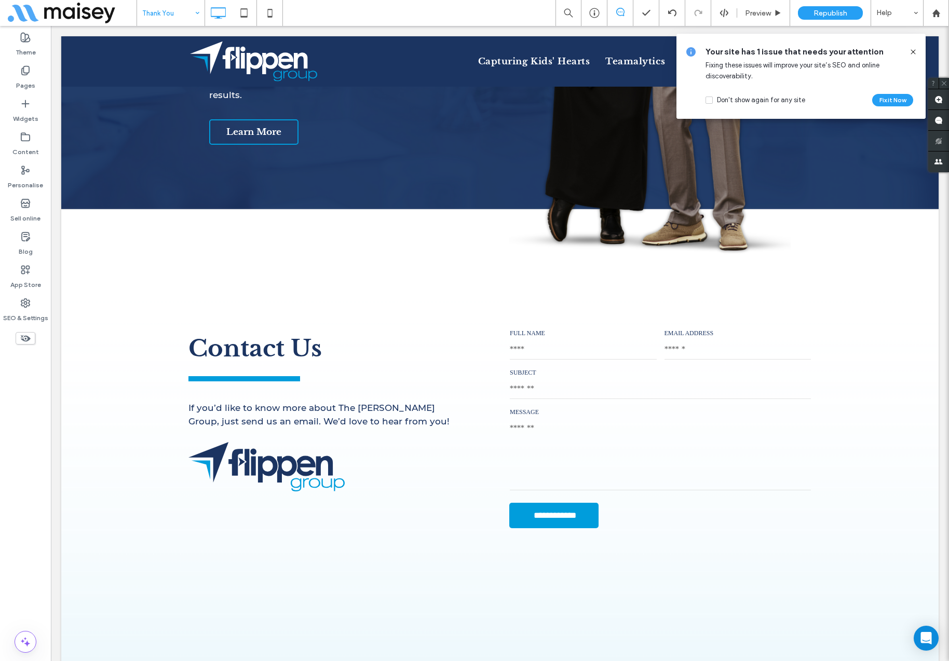
click at [916, 51] on icon at bounding box center [913, 52] width 8 height 8
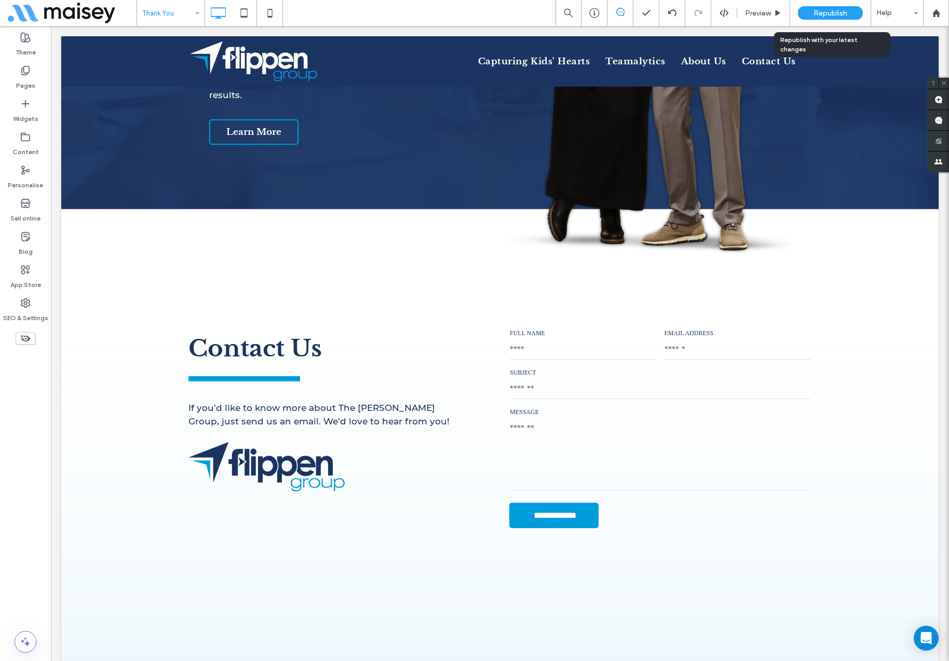
click at [822, 15] on span "Republish" at bounding box center [830, 13] width 34 height 9
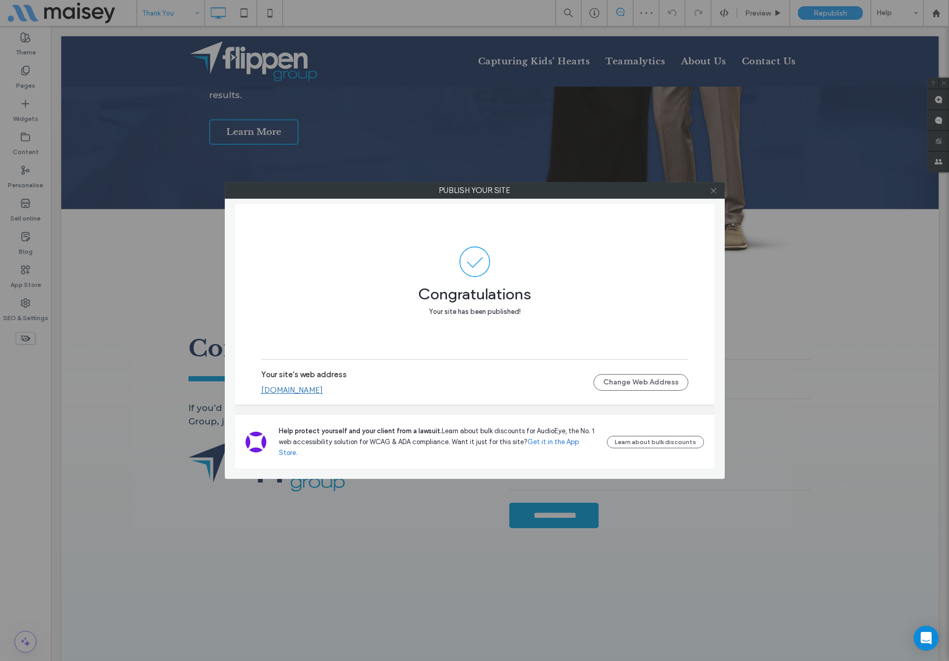
click at [713, 193] on icon at bounding box center [713, 191] width 8 height 8
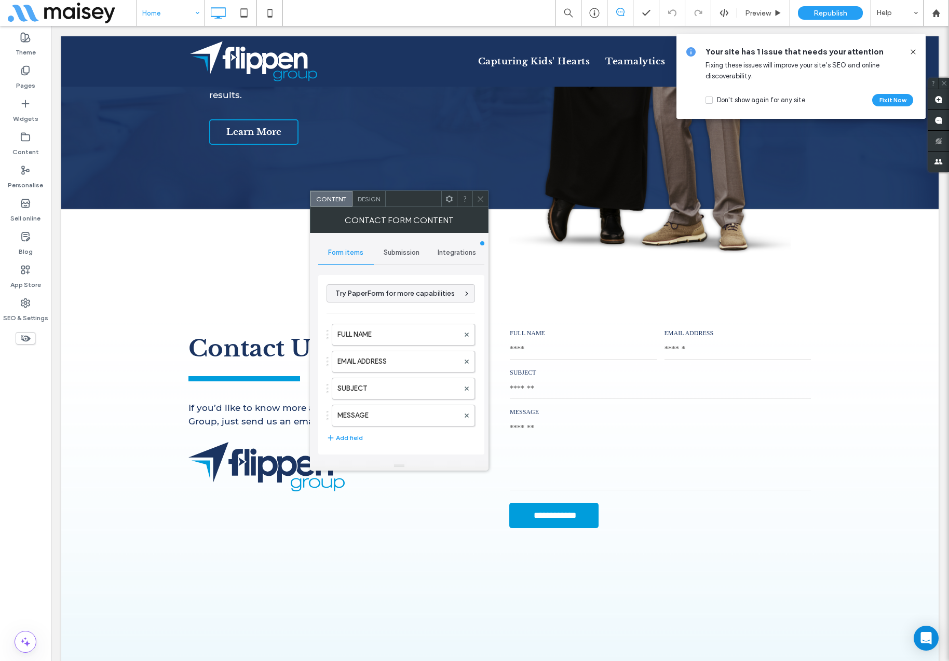
click at [396, 250] on span "Submission" at bounding box center [402, 253] width 36 height 8
click at [381, 300] on label "New submission notification" at bounding box center [401, 301] width 139 height 21
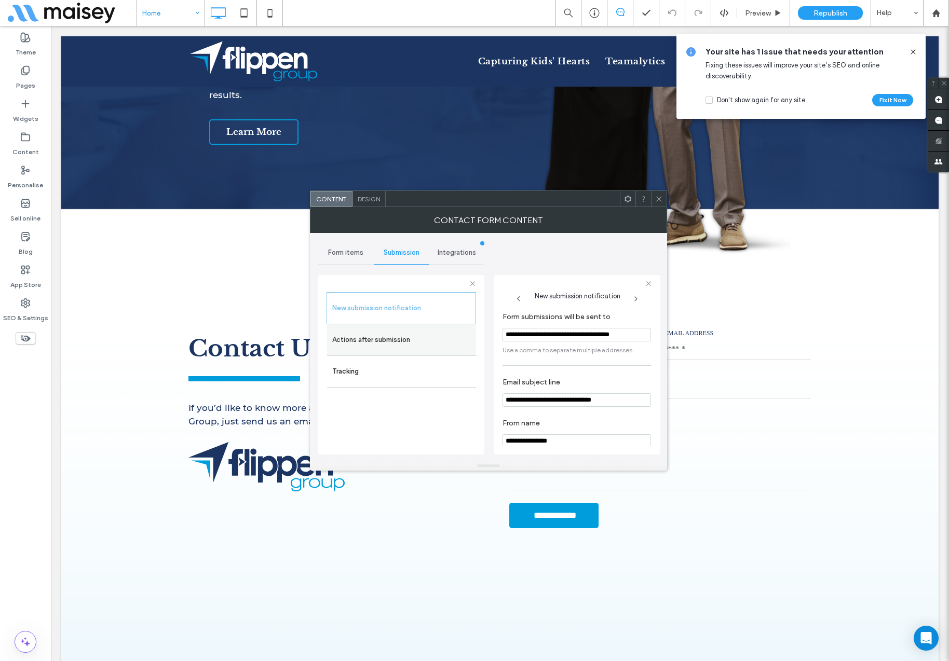
click at [391, 336] on label "Actions after submission" at bounding box center [401, 340] width 139 height 21
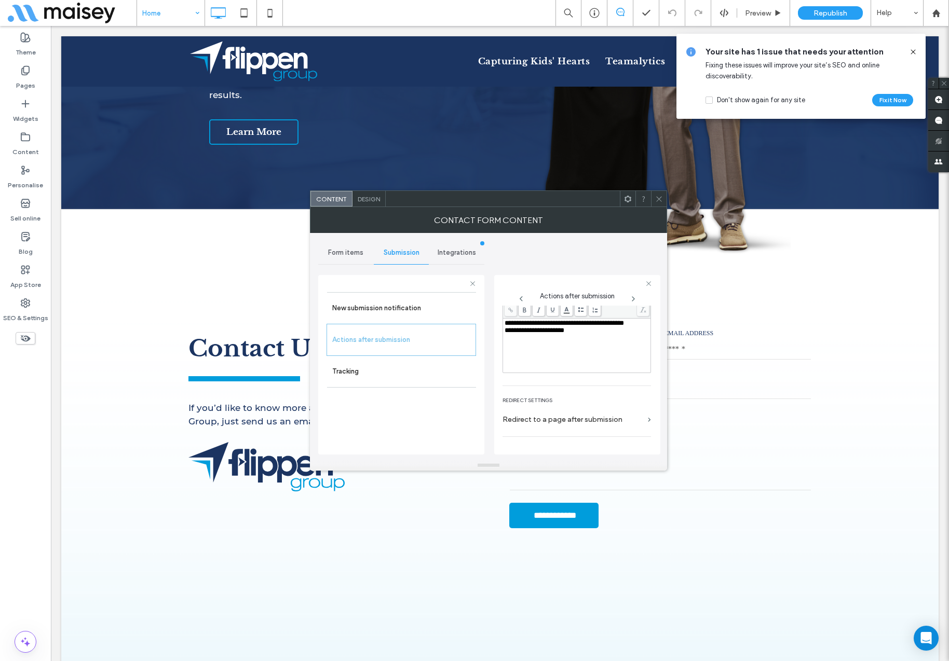
scroll to position [180, 0]
click at [573, 376] on label "Redirect to a page after submission" at bounding box center [572, 376] width 141 height 19
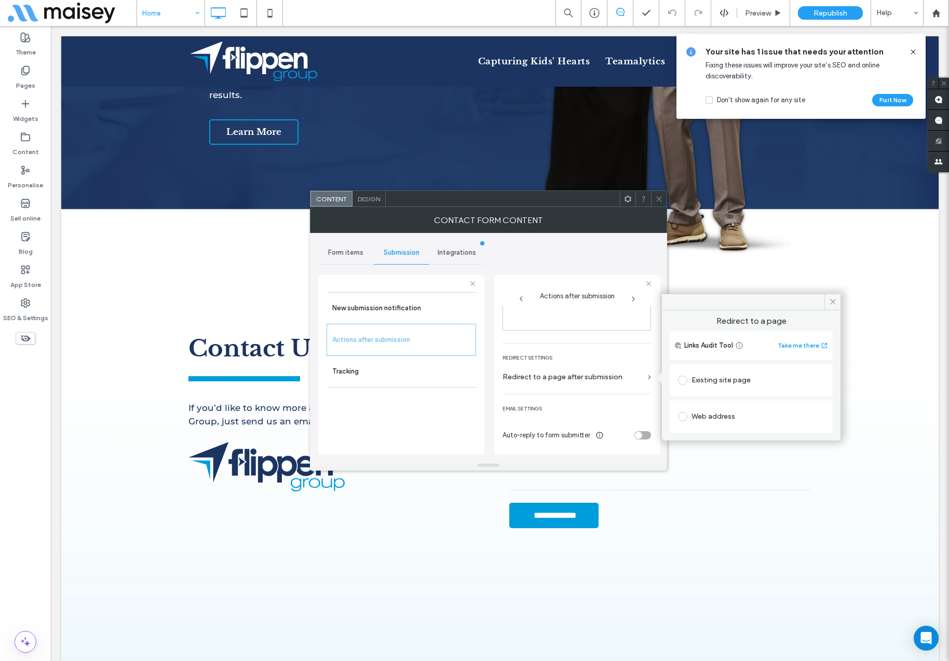
click at [704, 382] on div "Existing site page" at bounding box center [751, 380] width 146 height 17
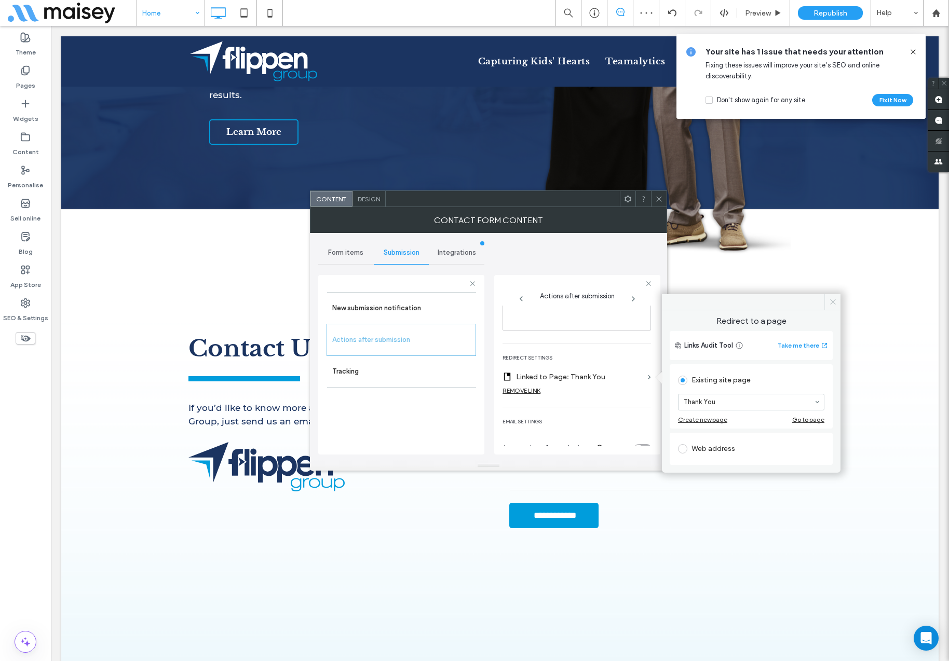
click at [832, 304] on icon at bounding box center [833, 302] width 8 height 8
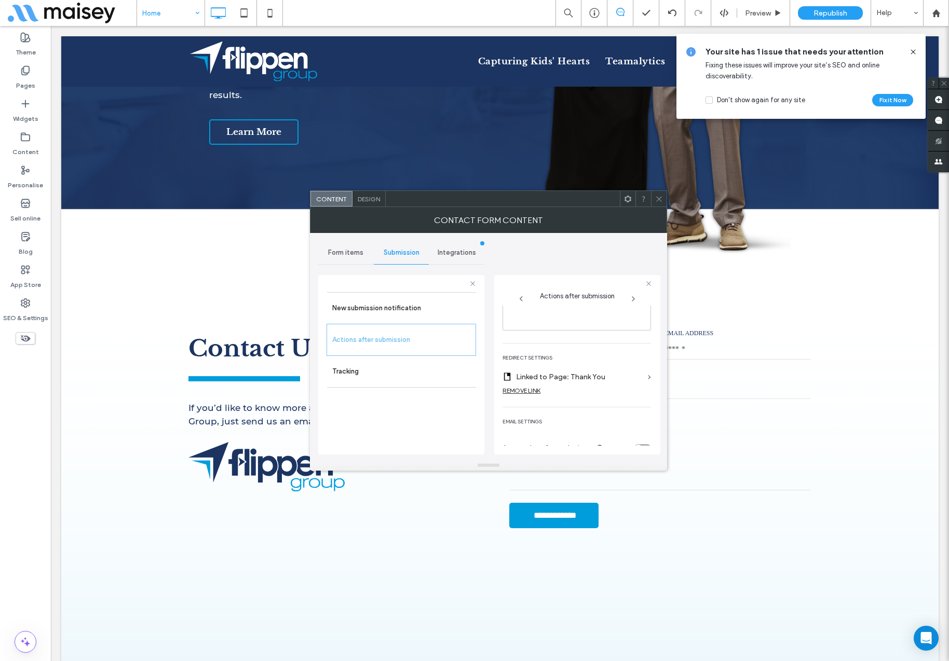
click at [660, 197] on icon at bounding box center [659, 199] width 8 height 8
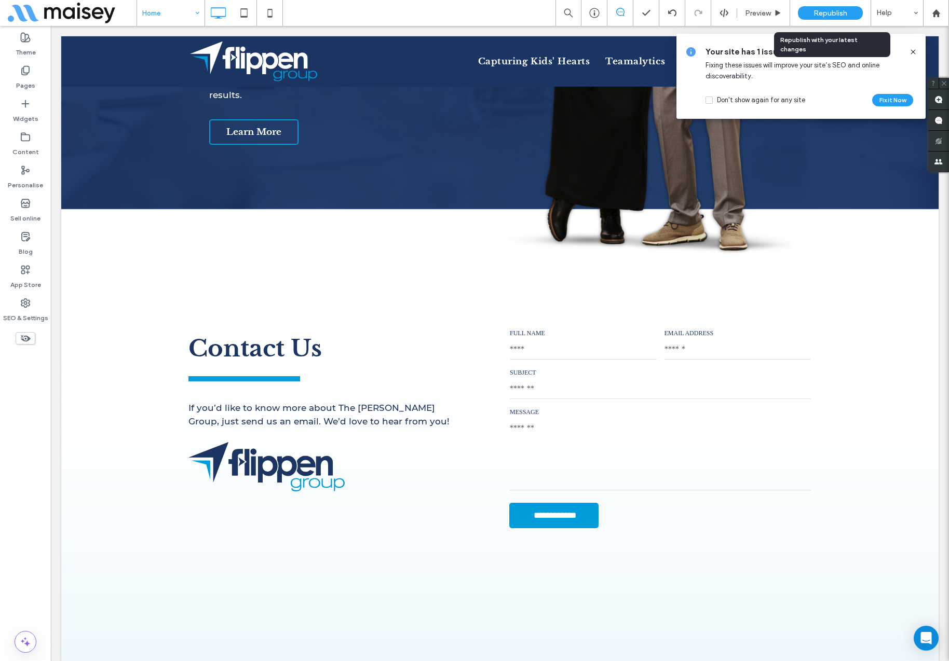
click at [831, 7] on div "Republish" at bounding box center [830, 12] width 65 height 13
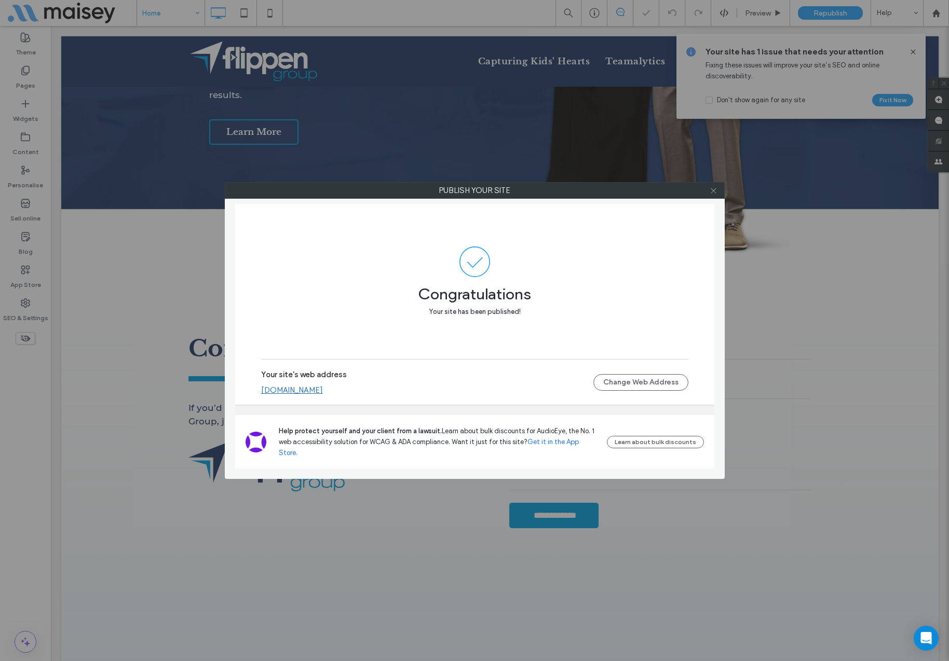
click at [713, 189] on icon at bounding box center [713, 191] width 8 height 8
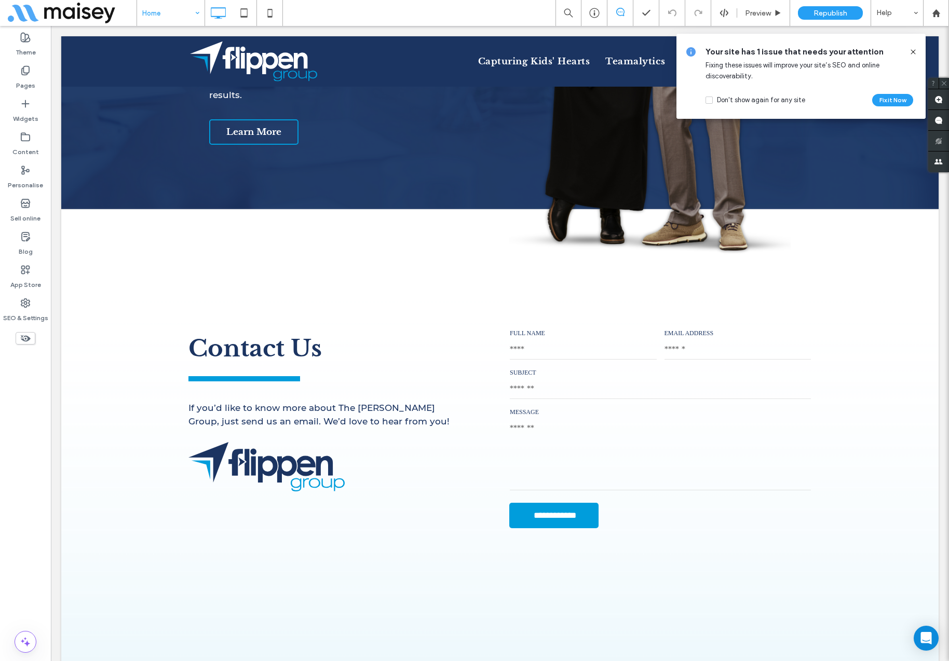
click at [912, 49] on icon at bounding box center [913, 52] width 8 height 8
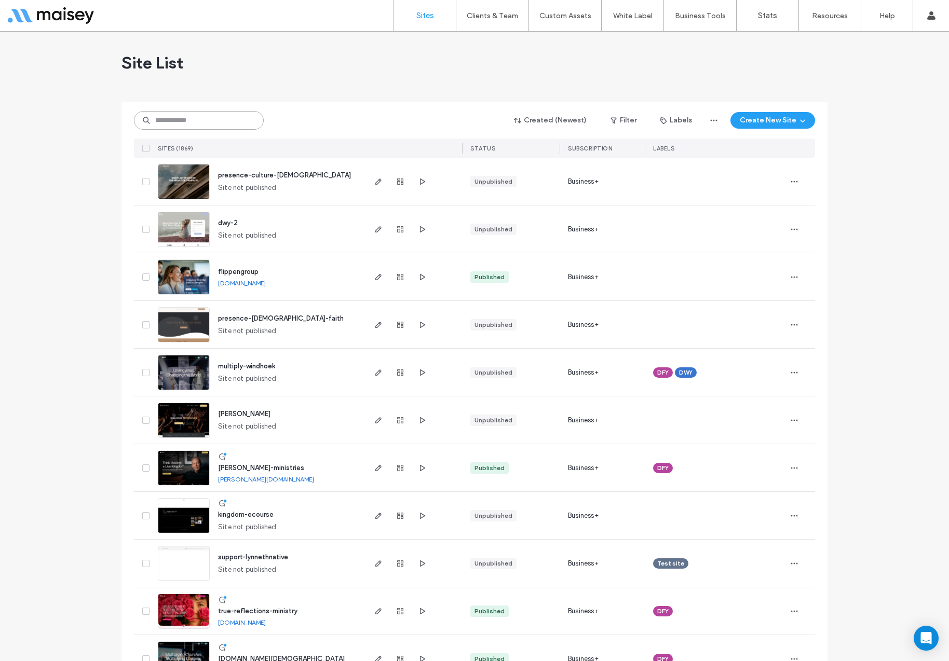
click at [199, 123] on input at bounding box center [199, 120] width 130 height 19
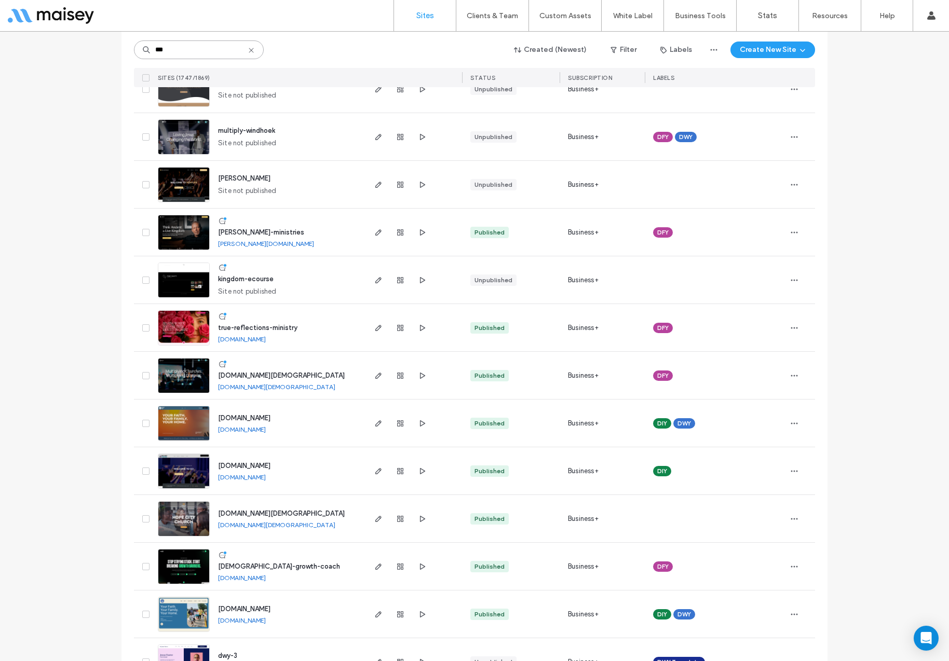
scroll to position [243, 0]
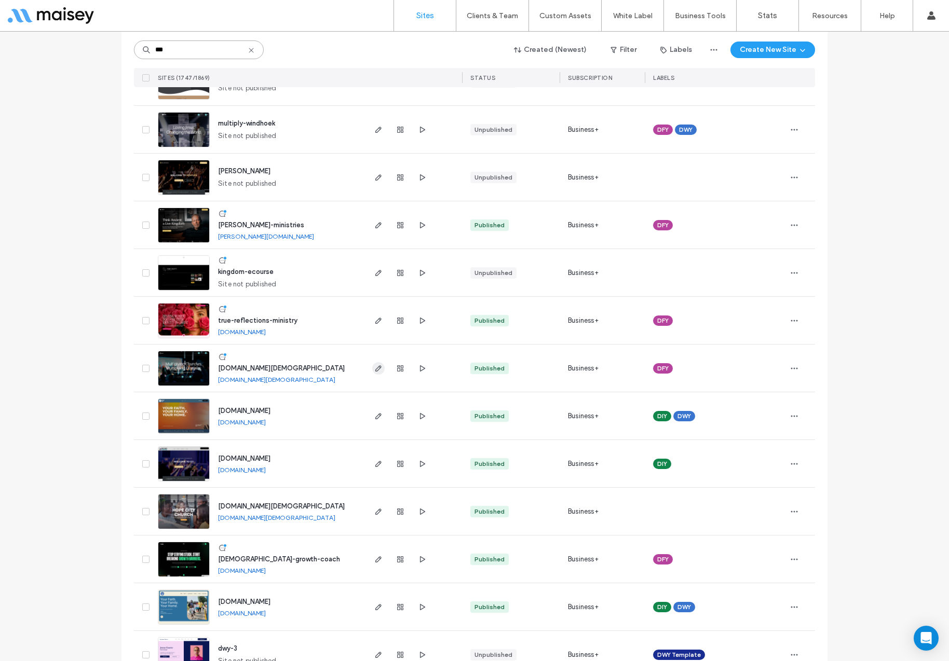
type input "***"
click at [372, 367] on span "button" at bounding box center [378, 368] width 12 height 12
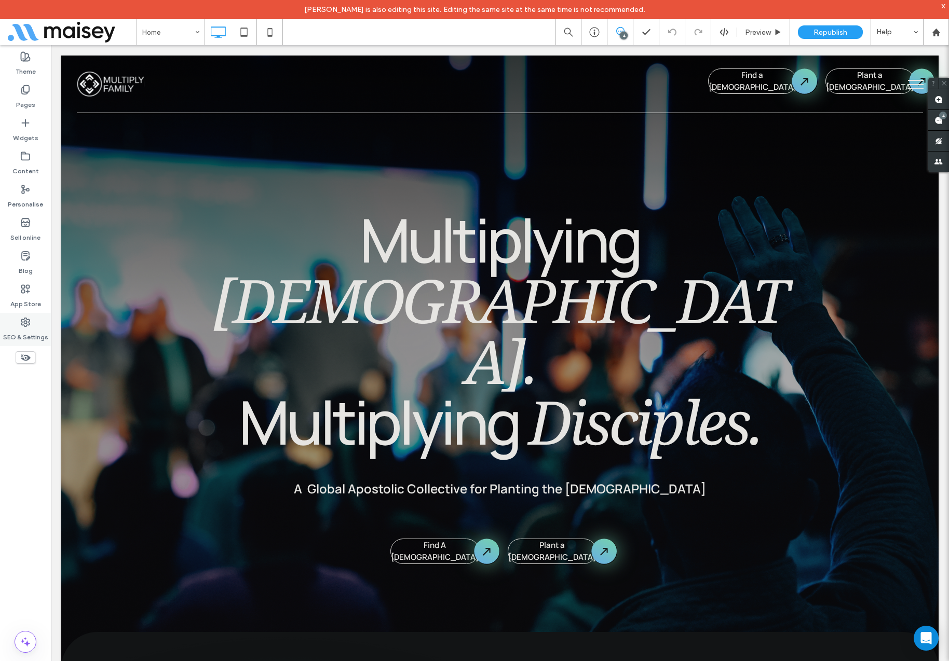
click at [24, 327] on label "SEO & Settings" at bounding box center [25, 334] width 45 height 15
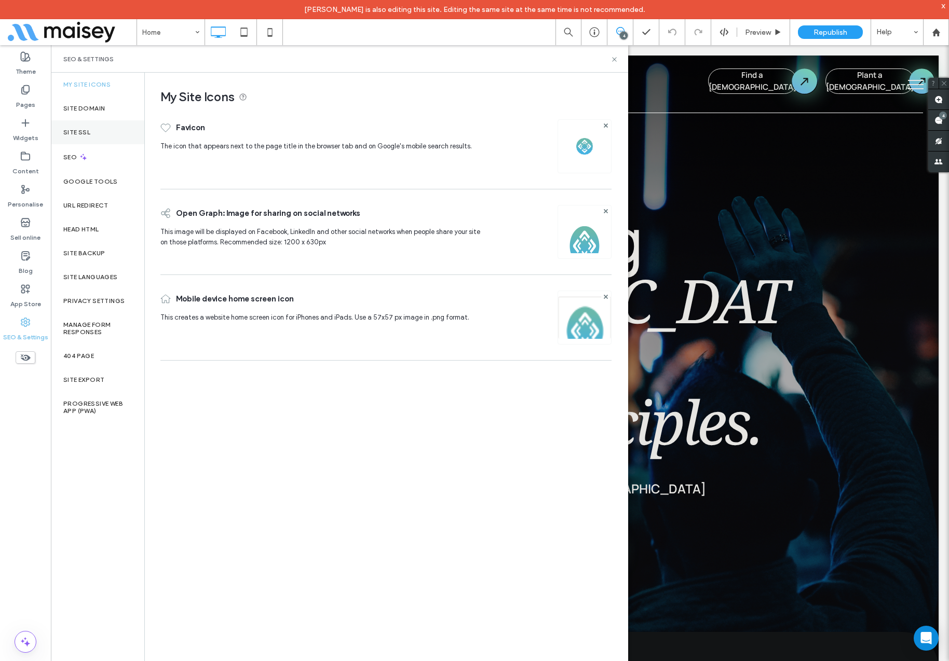
click at [80, 125] on div "Site SSL" at bounding box center [97, 132] width 93 height 24
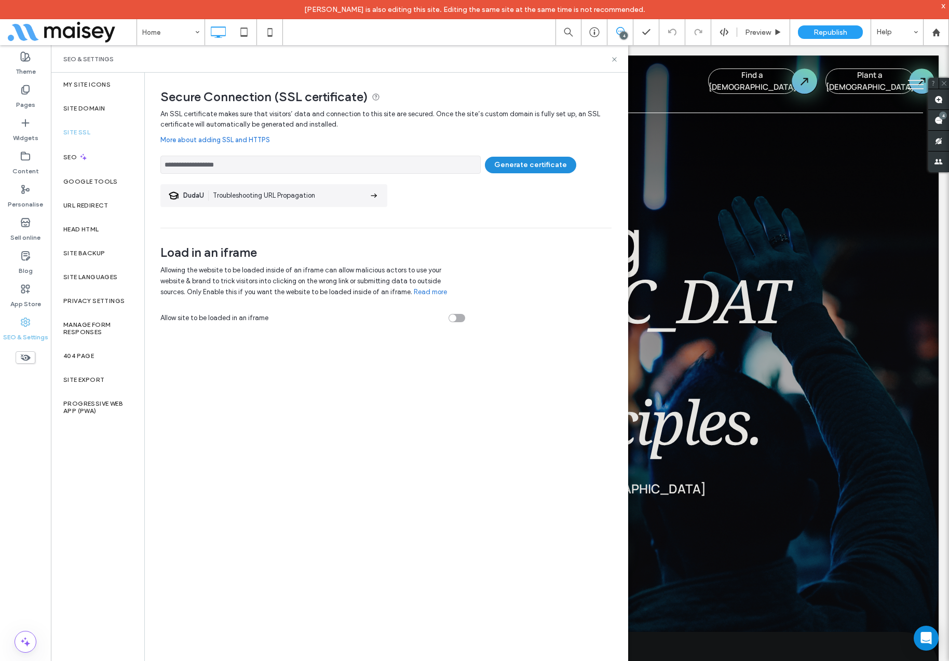
click at [523, 163] on button "Generate certificate" at bounding box center [530, 165] width 91 height 17
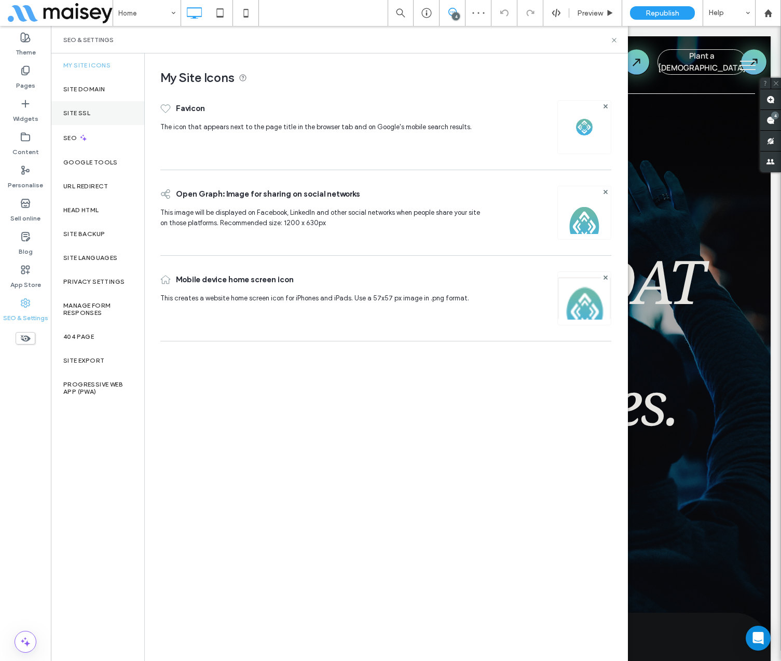
click at [80, 110] on label "Site SSL" at bounding box center [76, 113] width 27 height 7
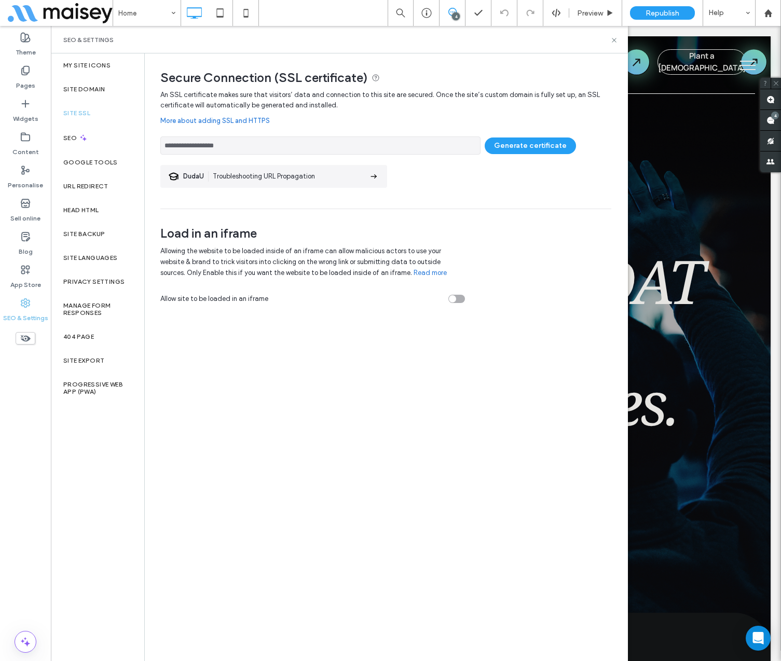
click at [204, 146] on input "**********" at bounding box center [320, 145] width 320 height 18
click at [495, 196] on div "**********" at bounding box center [385, 149] width 451 height 119
click at [672, 12] on span "Republish" at bounding box center [663, 13] width 34 height 9
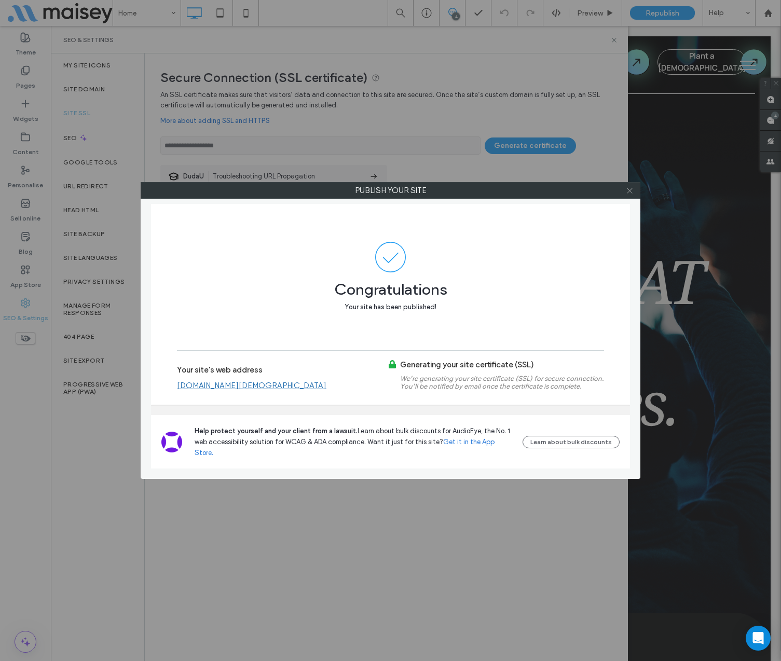
click at [631, 189] on icon at bounding box center [630, 191] width 8 height 8
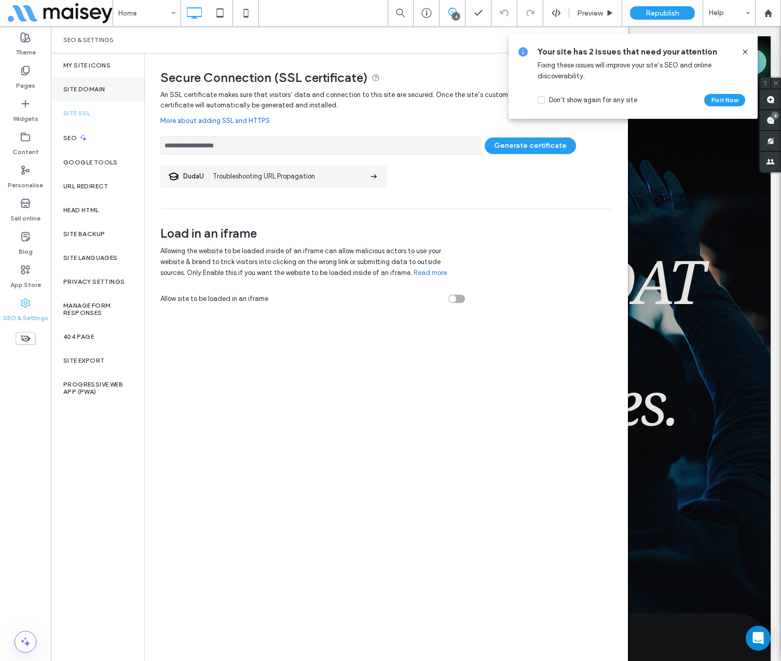
click at [94, 84] on div "Site Domain" at bounding box center [97, 89] width 93 height 24
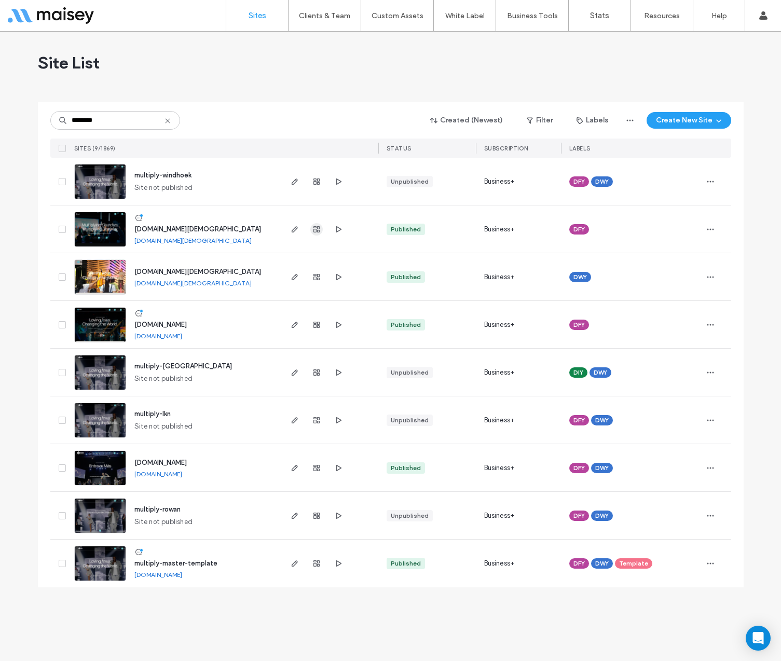
type input "********"
click at [318, 228] on icon "button" at bounding box center [316, 229] width 8 height 8
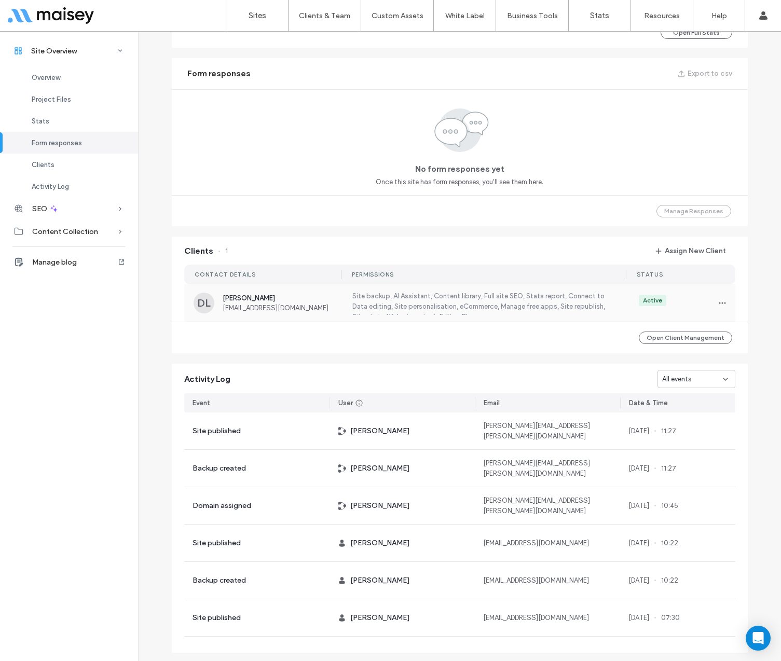
scroll to position [661, 0]
